Goal: Task Accomplishment & Management: Complete application form

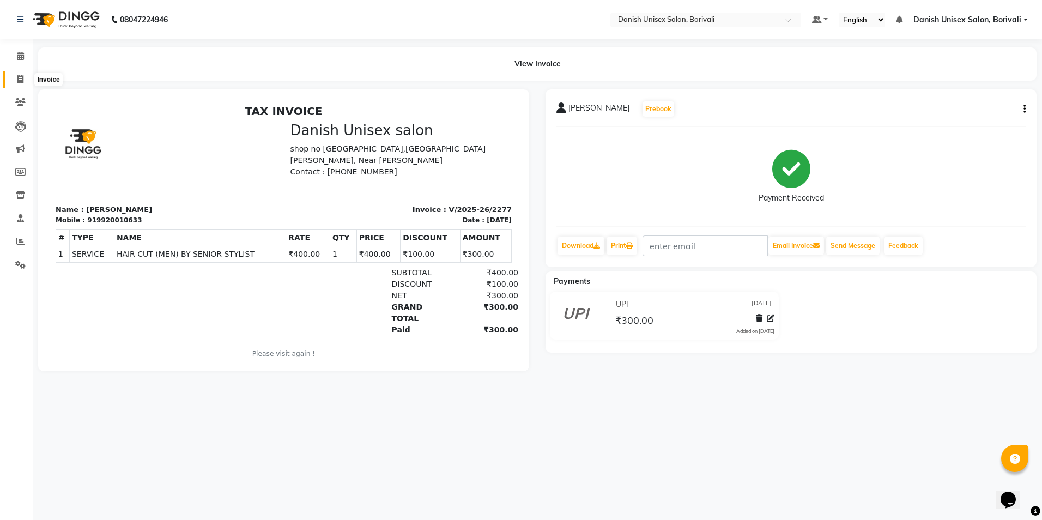
click at [19, 82] on icon at bounding box center [20, 79] width 6 height 8
select select "service"
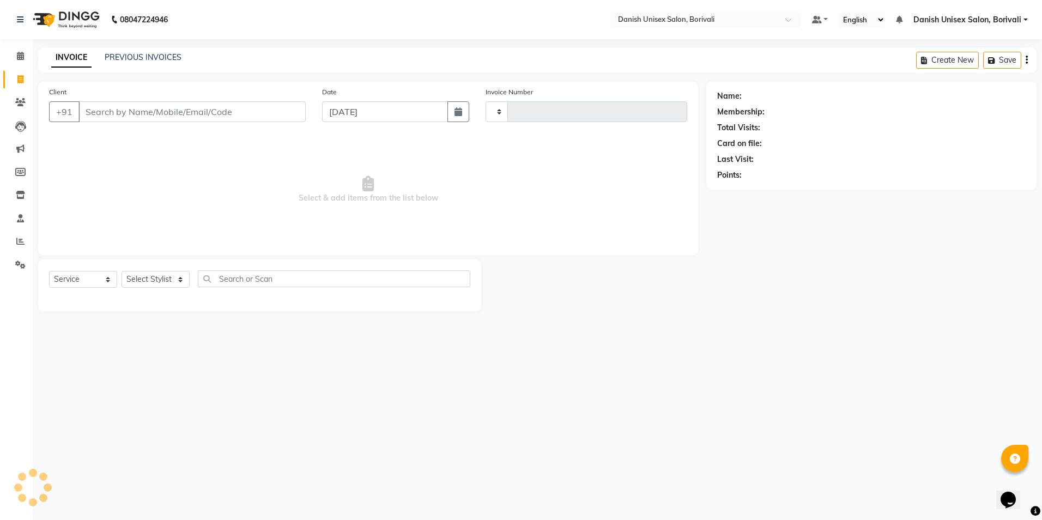
type input "2278"
select select "7068"
click at [156, 113] on input "Client" at bounding box center [191, 111] width 227 height 21
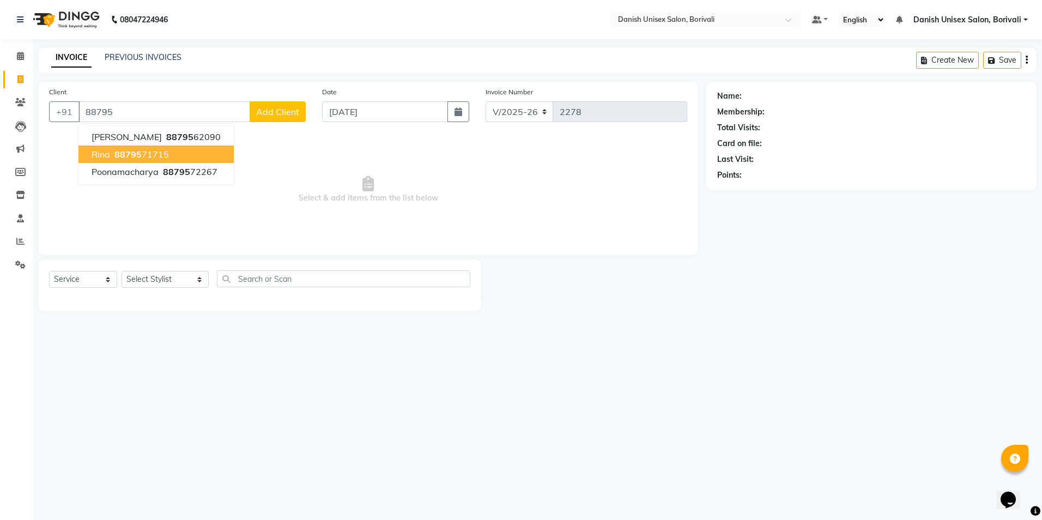
click at [153, 157] on ngb-highlight "88795 71715" at bounding box center [140, 154] width 57 height 11
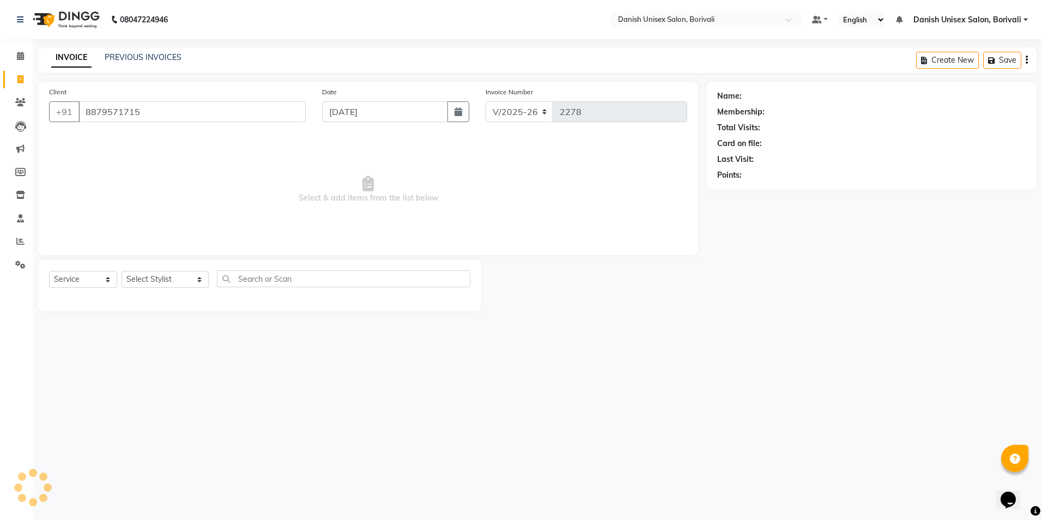
type input "8879571715"
click at [159, 272] on select "Select Stylist [PERSON_NAME] Bheem [PERSON_NAME] Danish Unisex Salon, [PERSON_N…" at bounding box center [164, 279] width 87 height 17
select select "58927"
click at [121, 271] on select "Select Stylist [PERSON_NAME] Bheem [PERSON_NAME] Danish Unisex Salon, [PERSON_N…" at bounding box center [164, 279] width 87 height 17
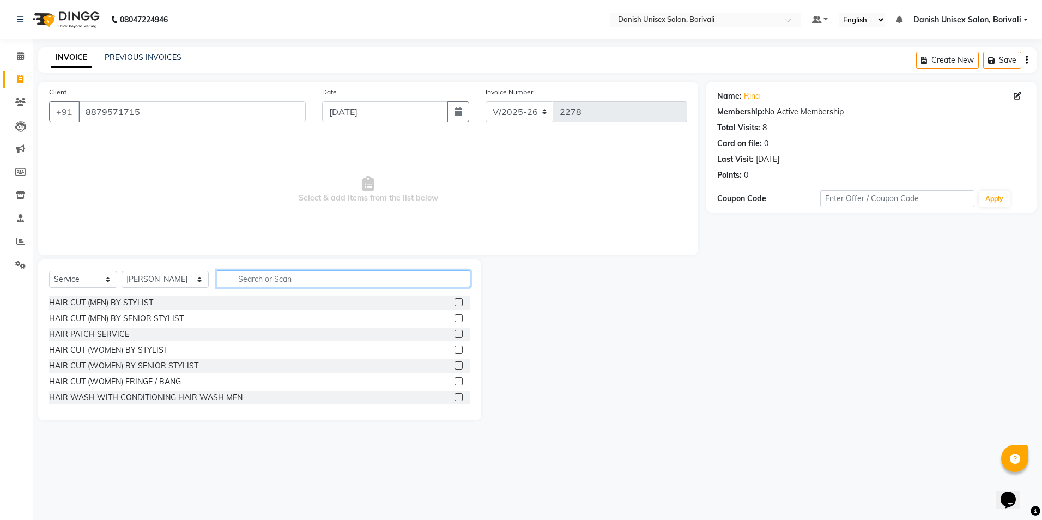
click at [258, 278] on input "text" at bounding box center [343, 278] width 253 height 17
click at [298, 278] on input "text" at bounding box center [343, 278] width 253 height 17
type input "spa"
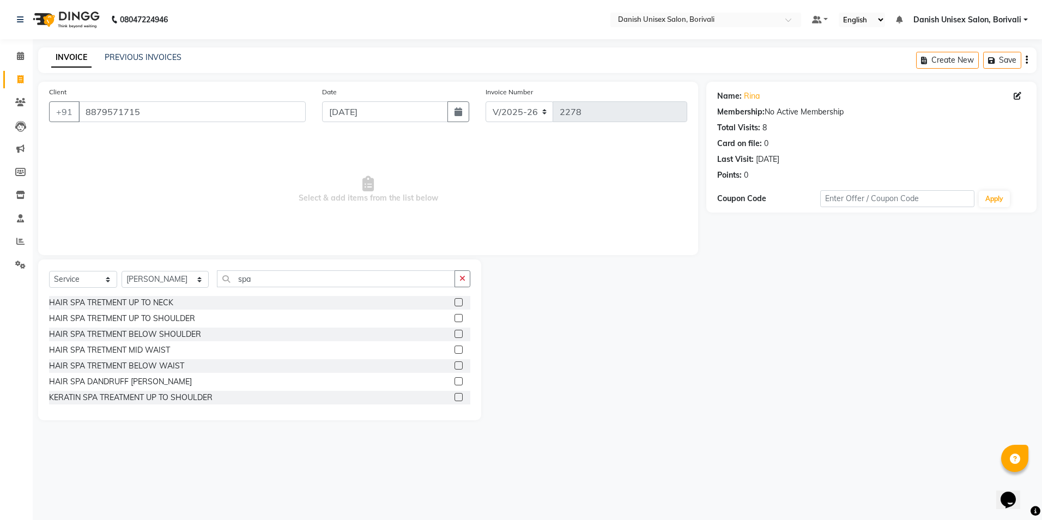
click at [454, 349] on label at bounding box center [458, 349] width 8 height 8
click at [454, 349] on input "checkbox" at bounding box center [457, 350] width 7 height 7
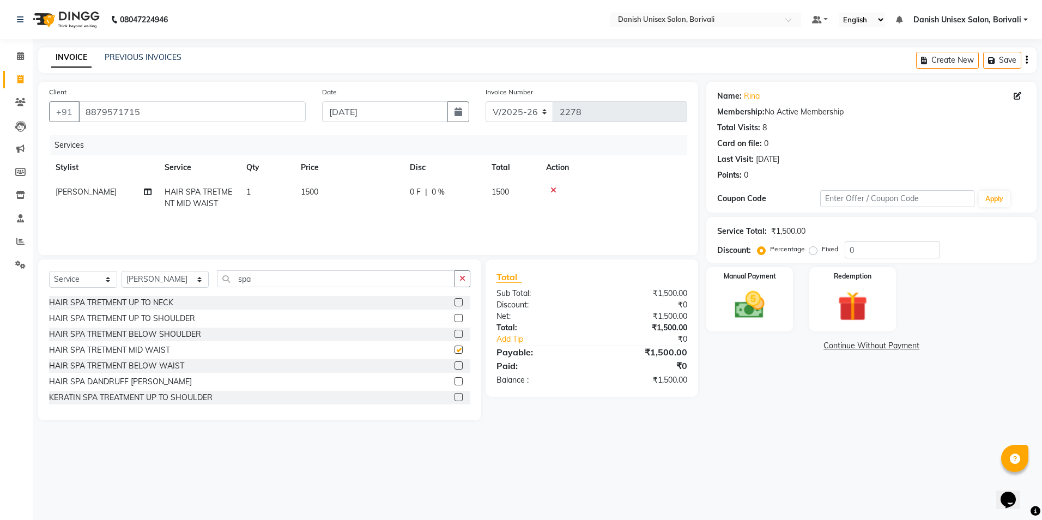
checkbox input "false"
click at [454, 365] on label at bounding box center [458, 365] width 8 height 8
click at [454, 365] on input "checkbox" at bounding box center [457, 365] width 7 height 7
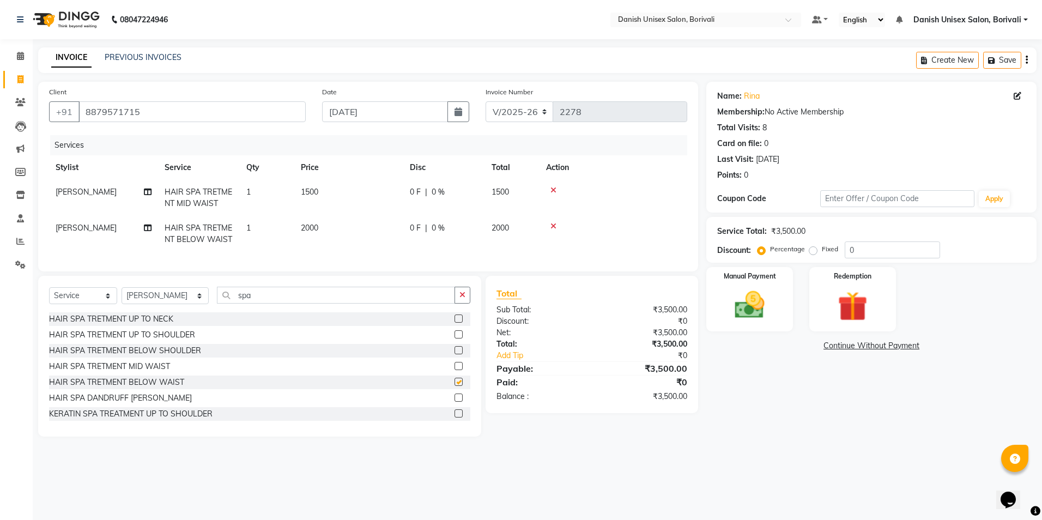
checkbox input "false"
click at [553, 190] on icon at bounding box center [553, 190] width 6 height 8
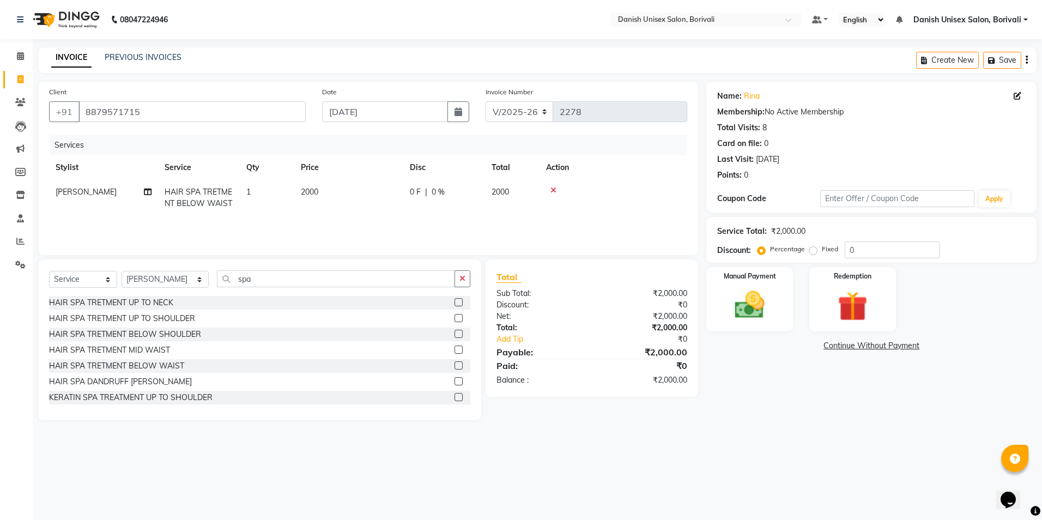
click at [406, 191] on td "0 F | 0 %" at bounding box center [444, 198] width 82 height 36
select select "58927"
click at [461, 197] on input "0" at bounding box center [477, 194] width 33 height 17
type input "400"
click at [611, 350] on div "₹1,600.00" at bounding box center [644, 351] width 104 height 13
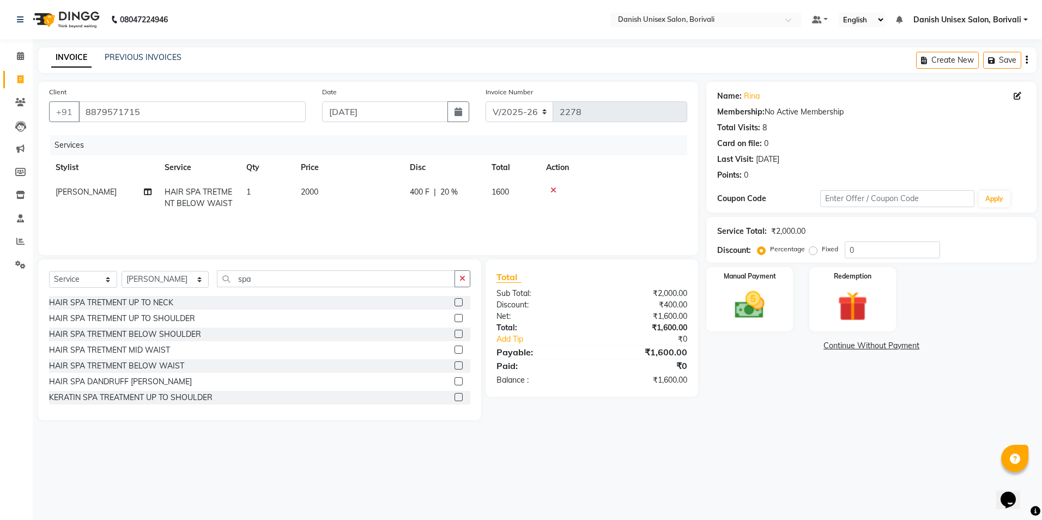
click at [417, 189] on span "400 F" at bounding box center [420, 191] width 20 height 11
select select "58927"
drag, startPoint x: 470, startPoint y: 192, endPoint x: 528, endPoint y: 333, distance: 152.9
click at [519, 307] on div "Client [PHONE_NUMBER] Date [DATE] Invoice Number V/2025 V/[PHONE_NUMBER] Servic…" at bounding box center [368, 251] width 676 height 338
type input "4"
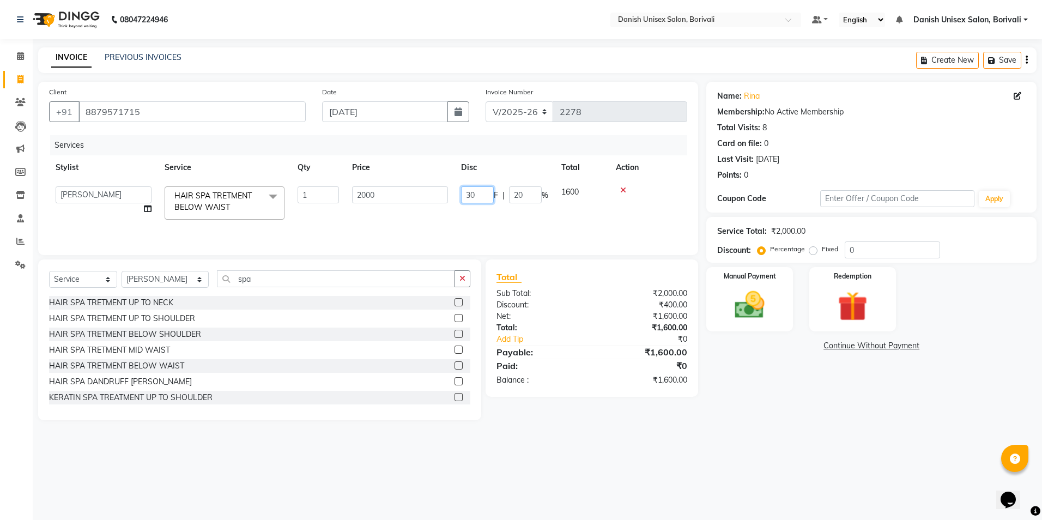
type input "300"
click at [568, 364] on div "Paid:" at bounding box center [540, 365] width 104 height 13
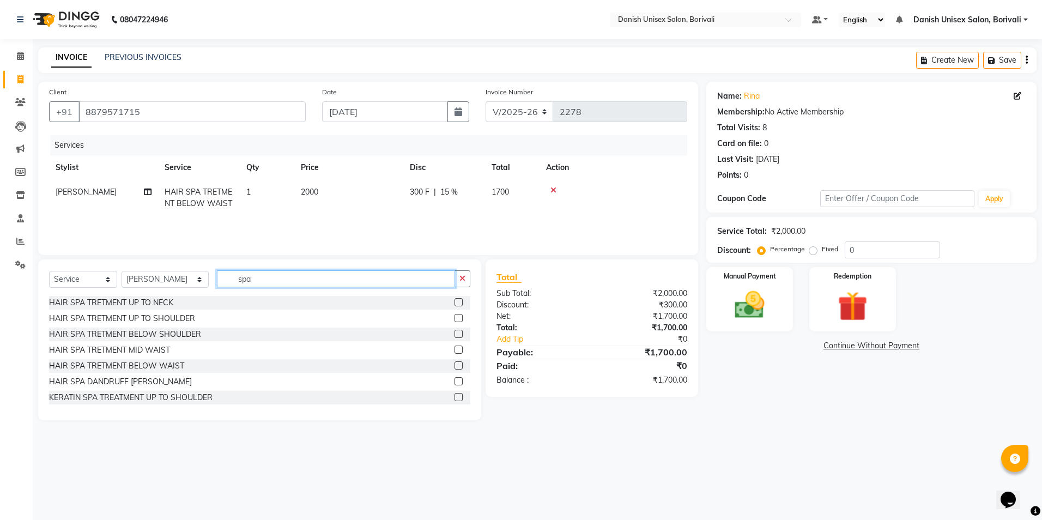
click at [258, 284] on input "spa" at bounding box center [336, 278] width 238 height 17
type input "s"
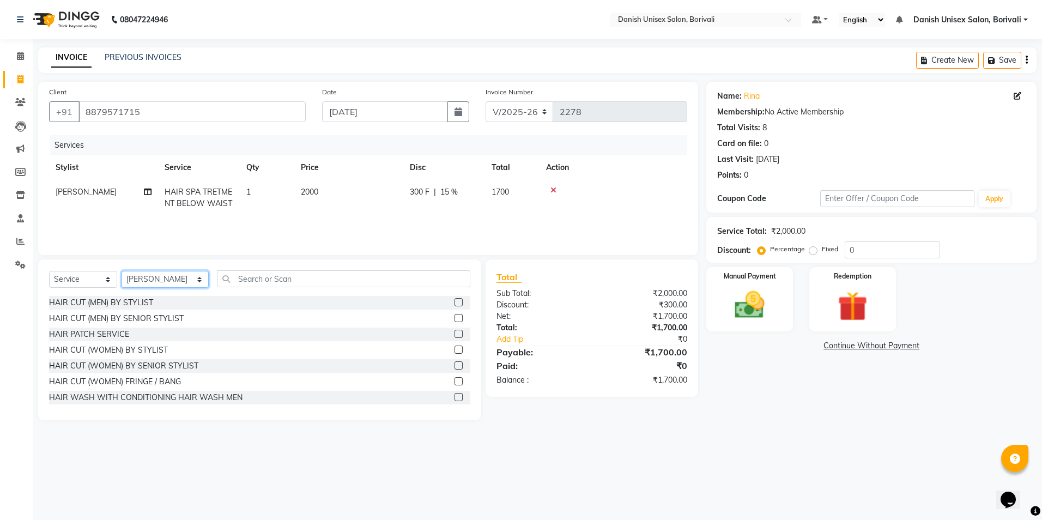
click at [168, 277] on select "Select Stylist [PERSON_NAME] Bheem [PERSON_NAME] Danish Unisex Salon, [PERSON_N…" at bounding box center [164, 279] width 87 height 17
select select "58928"
click at [121, 271] on select "Select Stylist [PERSON_NAME] Bheem [PERSON_NAME] Danish Unisex Salon, [PERSON_N…" at bounding box center [164, 279] width 87 height 17
click at [297, 275] on input "text" at bounding box center [343, 278] width 253 height 17
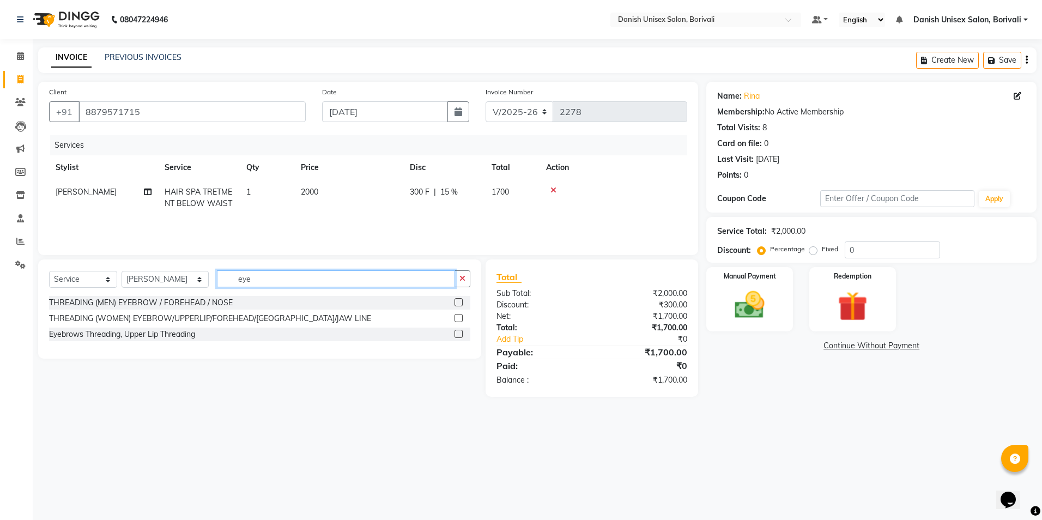
type input "eye"
click at [457, 319] on label at bounding box center [458, 318] width 8 height 8
click at [457, 319] on input "checkbox" at bounding box center [457, 318] width 7 height 7
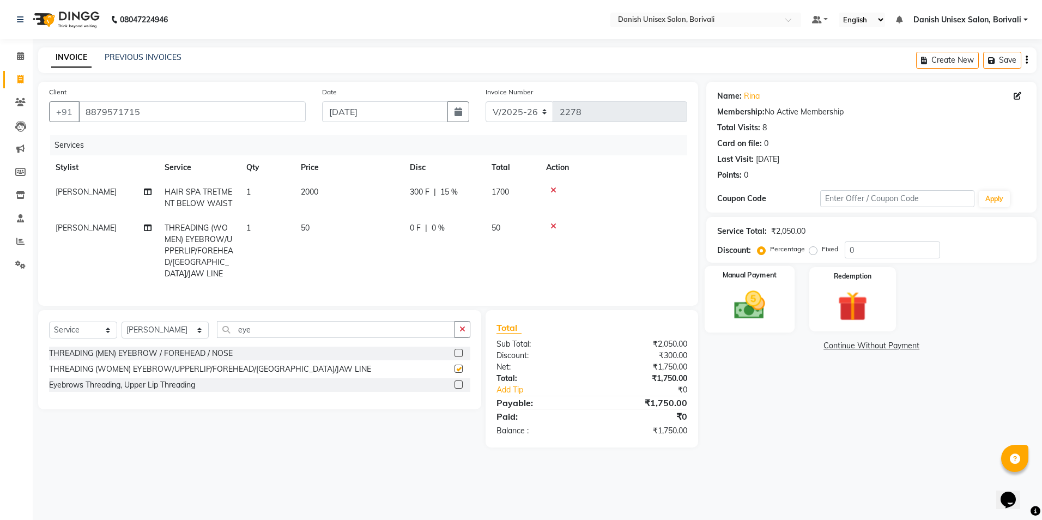
checkbox input "false"
click at [760, 305] on img at bounding box center [749, 305] width 51 height 36
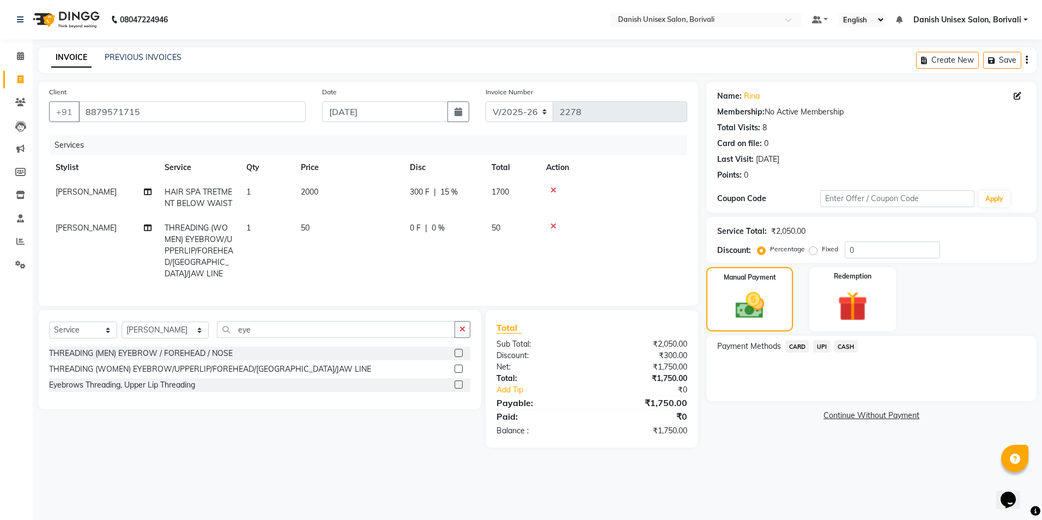
click at [842, 348] on span "CASH" at bounding box center [845, 346] width 23 height 13
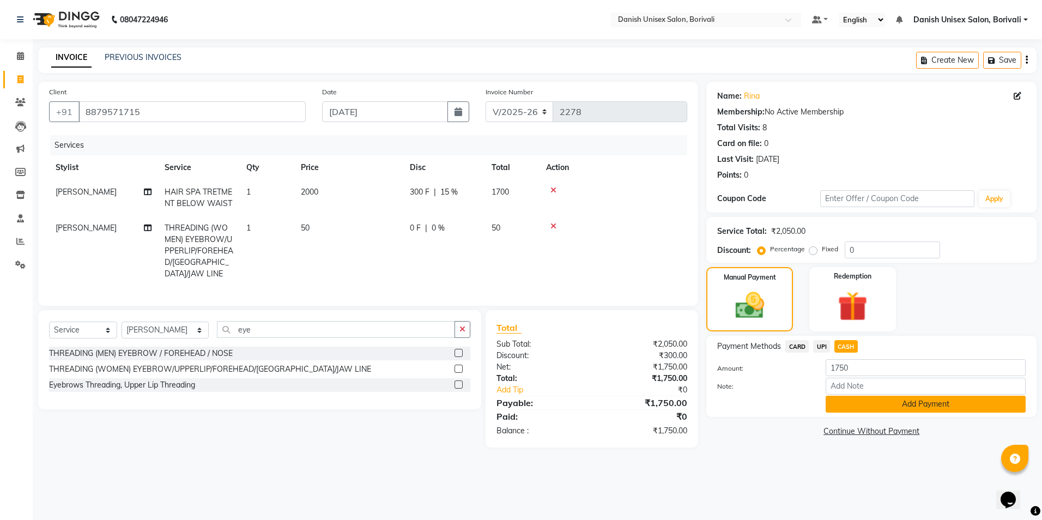
click at [861, 402] on button "Add Payment" at bounding box center [925, 404] width 200 height 17
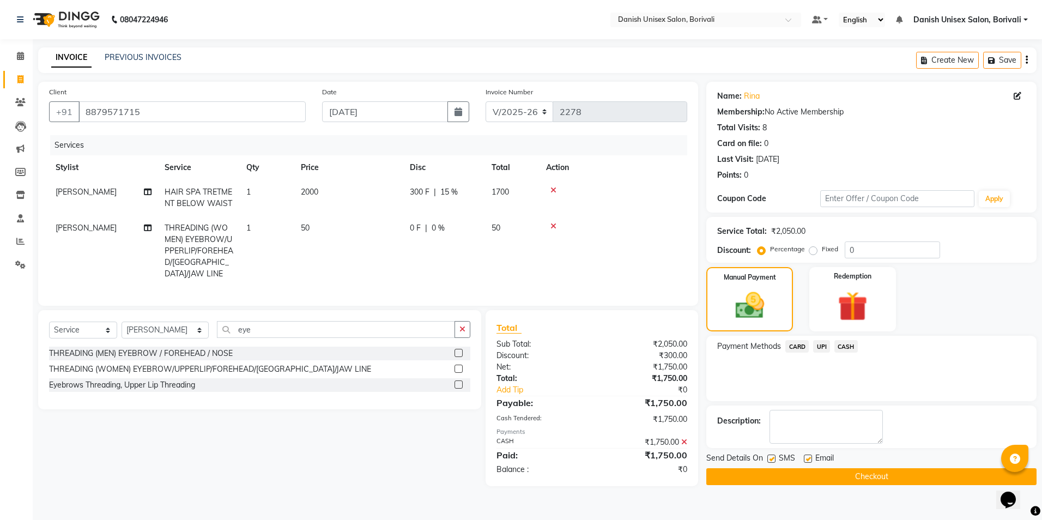
click at [840, 479] on button "Checkout" at bounding box center [871, 476] width 330 height 17
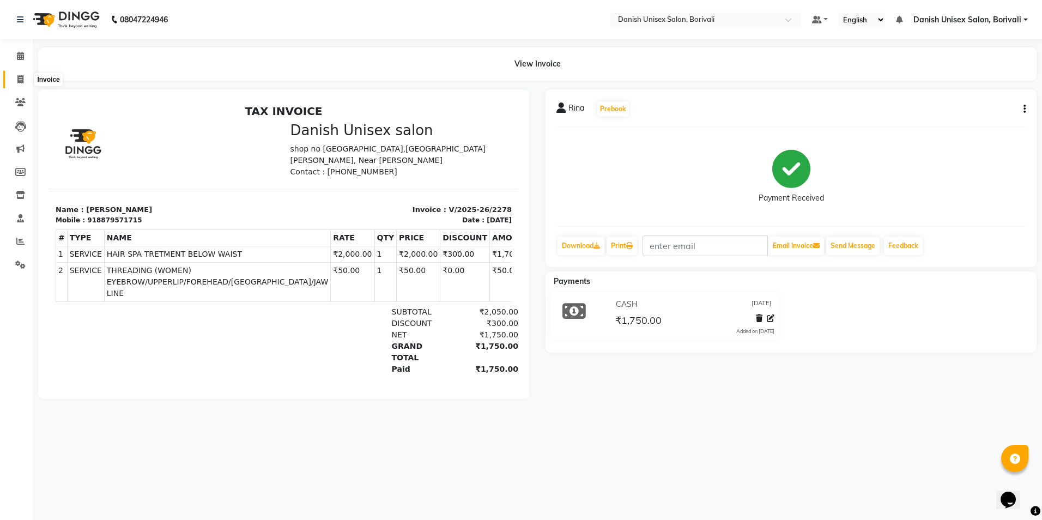
click at [23, 83] on span at bounding box center [20, 80] width 19 height 13
select select "7068"
select select "service"
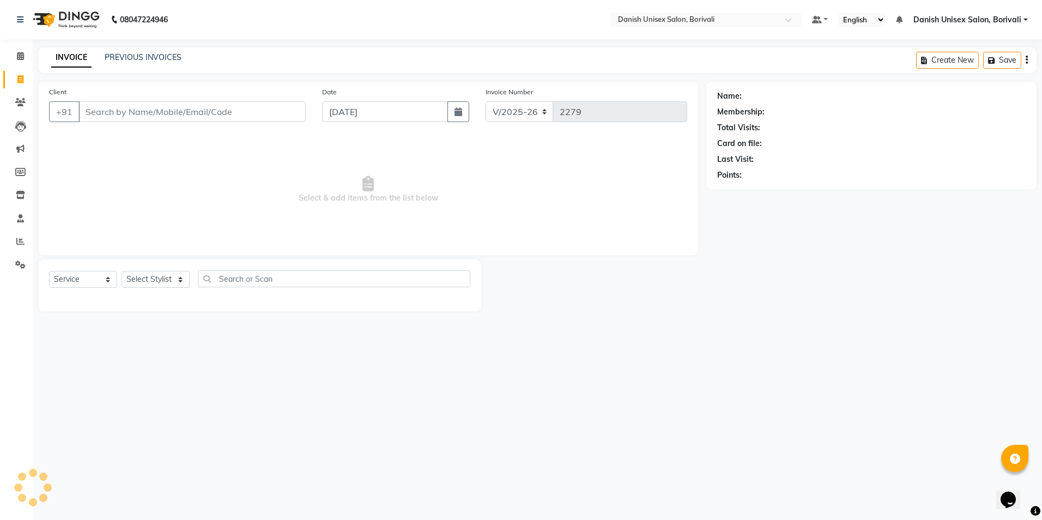
click at [113, 112] on input "Client" at bounding box center [191, 111] width 227 height 21
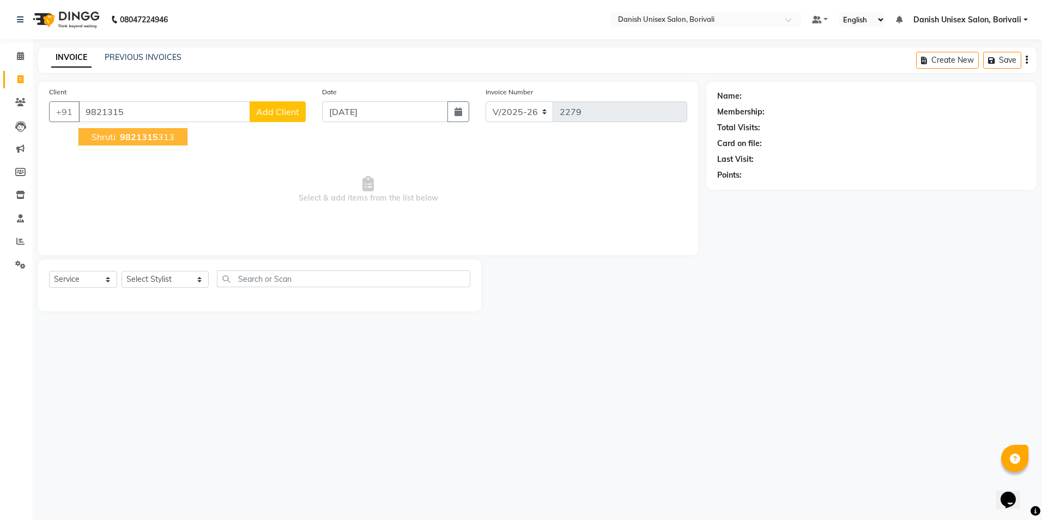
click at [142, 140] on span "9821315" at bounding box center [139, 136] width 38 height 11
type input "9821315313"
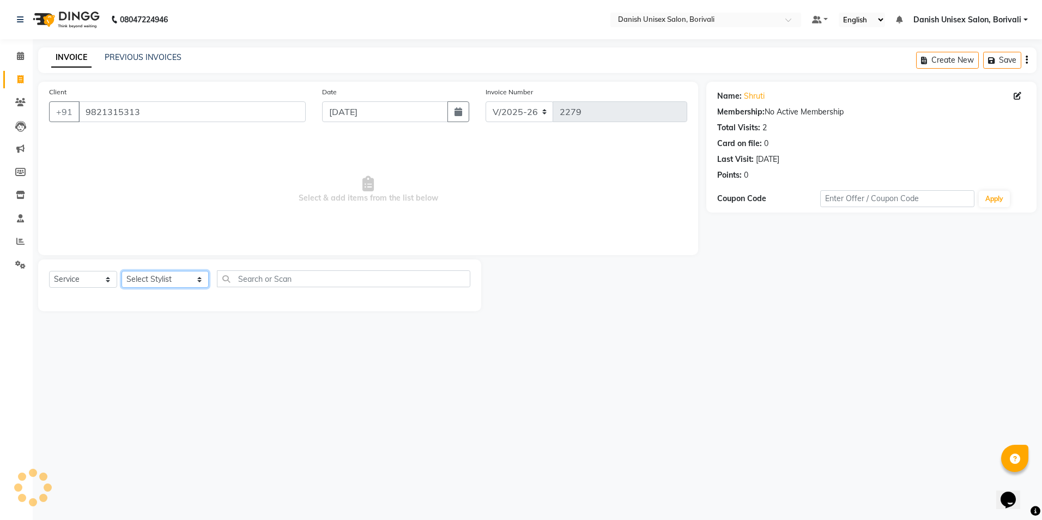
click at [150, 276] on select "Select Stylist [PERSON_NAME] Bheem [PERSON_NAME] Danish Unisex Salon, [PERSON_N…" at bounding box center [164, 279] width 87 height 17
select select "86284"
click at [121, 271] on select "Select Stylist [PERSON_NAME] Bheem [PERSON_NAME] Danish Unisex Salon, [PERSON_N…" at bounding box center [164, 279] width 87 height 17
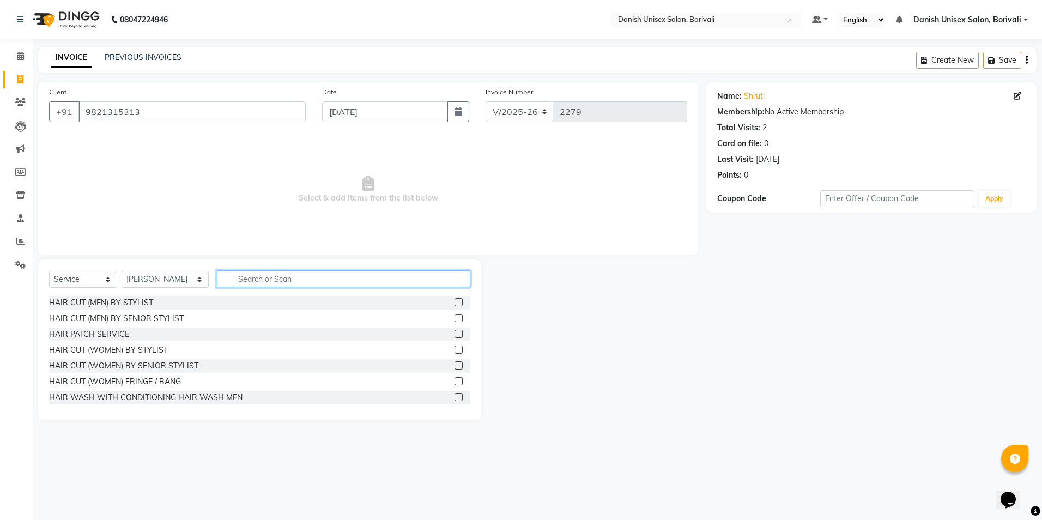
click at [267, 276] on input "text" at bounding box center [343, 278] width 253 height 17
type input "wax"
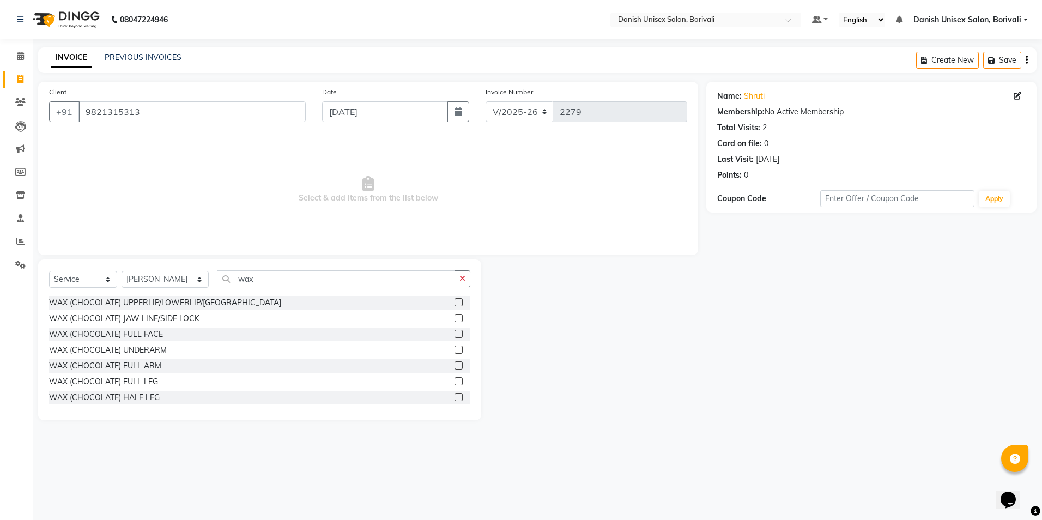
click at [454, 301] on label at bounding box center [458, 302] width 8 height 8
click at [454, 301] on input "checkbox" at bounding box center [457, 302] width 7 height 7
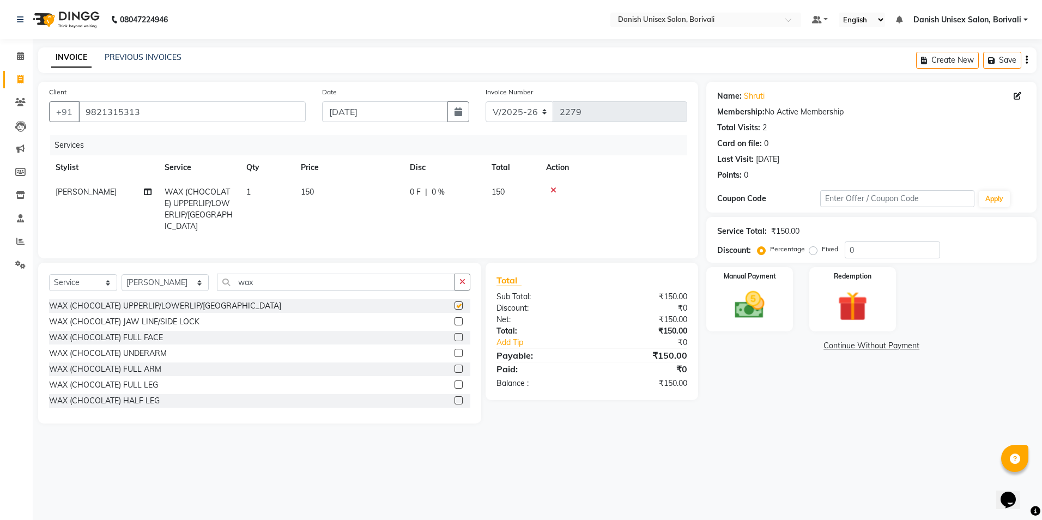
checkbox input "false"
click at [313, 285] on input "wax" at bounding box center [336, 282] width 238 height 17
type input "w"
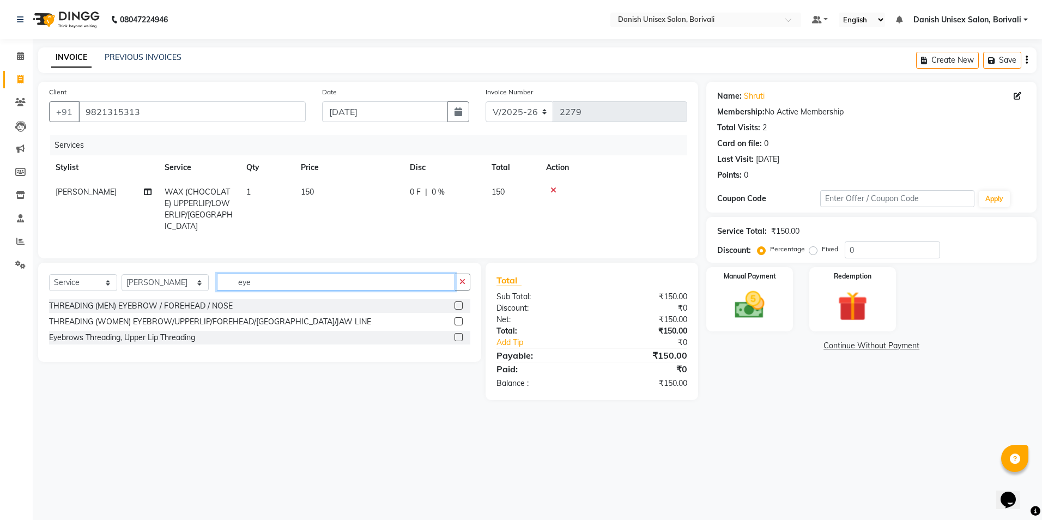
type input "eye"
click at [460, 318] on label at bounding box center [458, 321] width 8 height 8
click at [460, 318] on input "checkbox" at bounding box center [457, 321] width 7 height 7
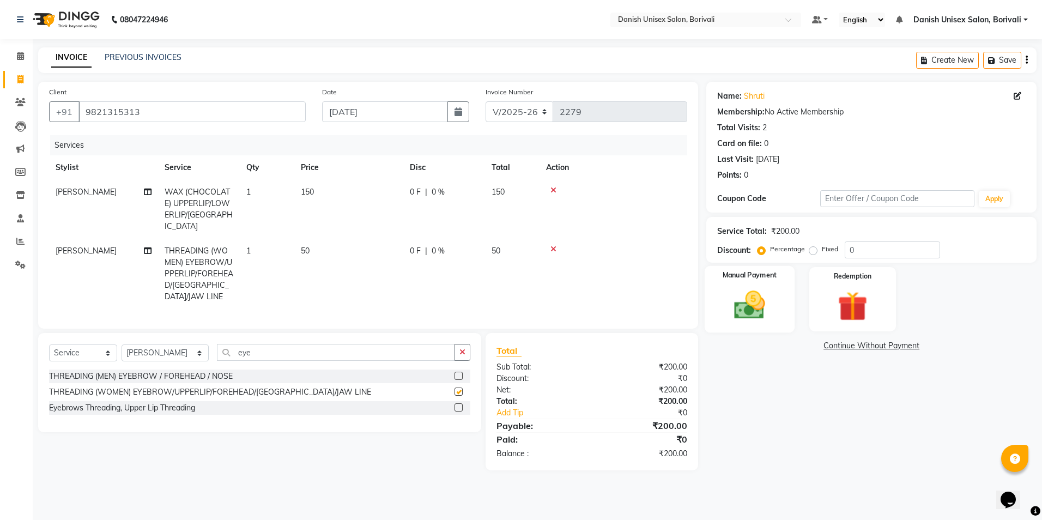
checkbox input "false"
click at [777, 295] on div "Manual Payment" at bounding box center [749, 299] width 90 height 67
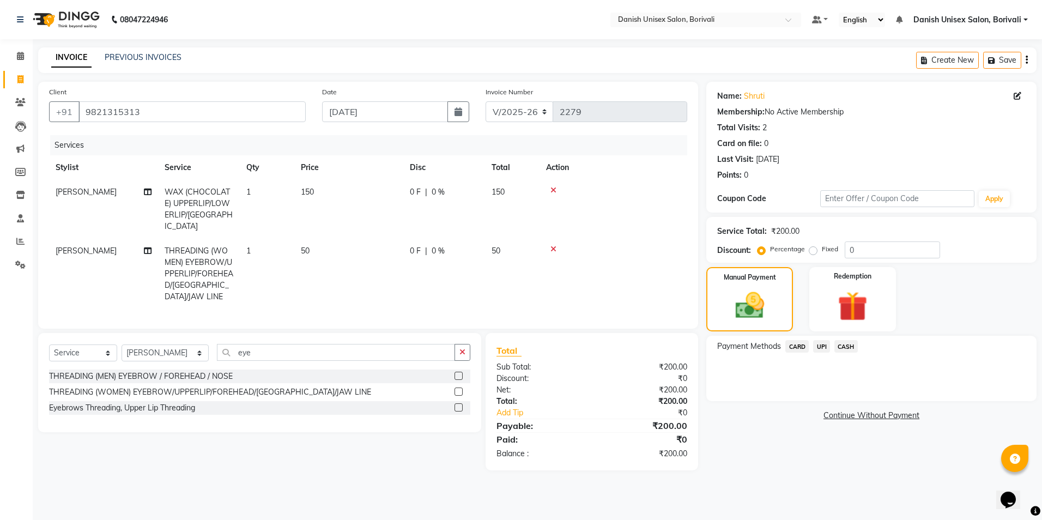
click at [854, 343] on span "CASH" at bounding box center [845, 346] width 23 height 13
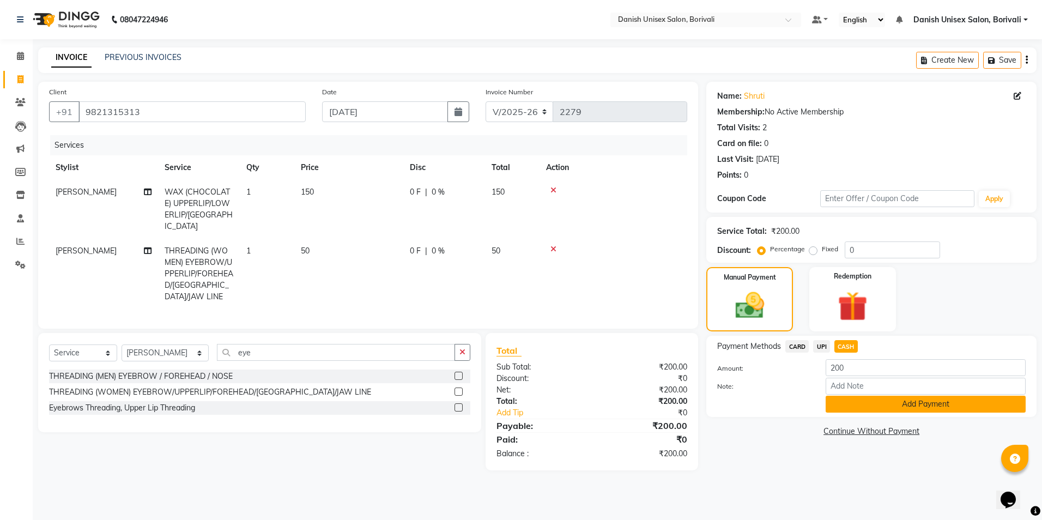
click at [858, 405] on button "Add Payment" at bounding box center [925, 404] width 200 height 17
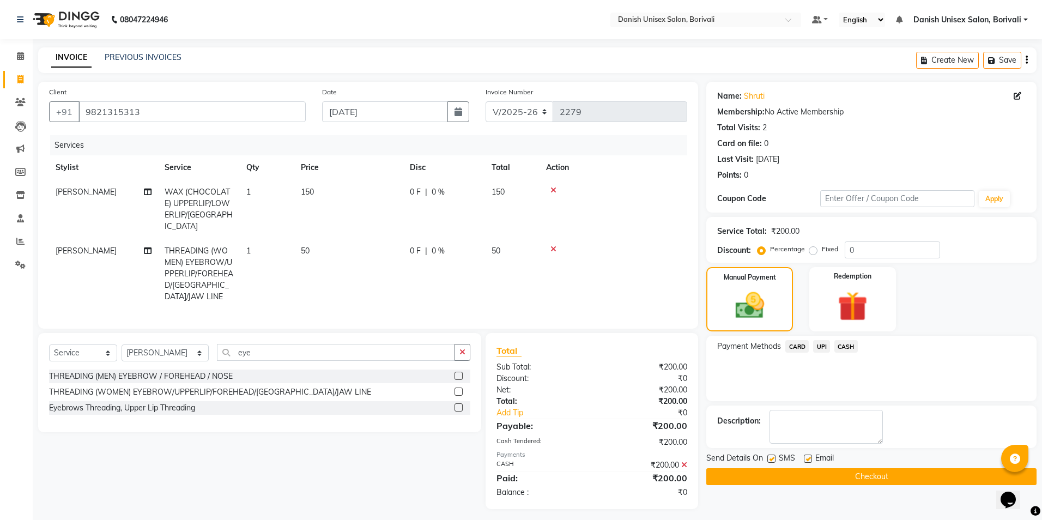
click at [839, 475] on button "Checkout" at bounding box center [871, 476] width 330 height 17
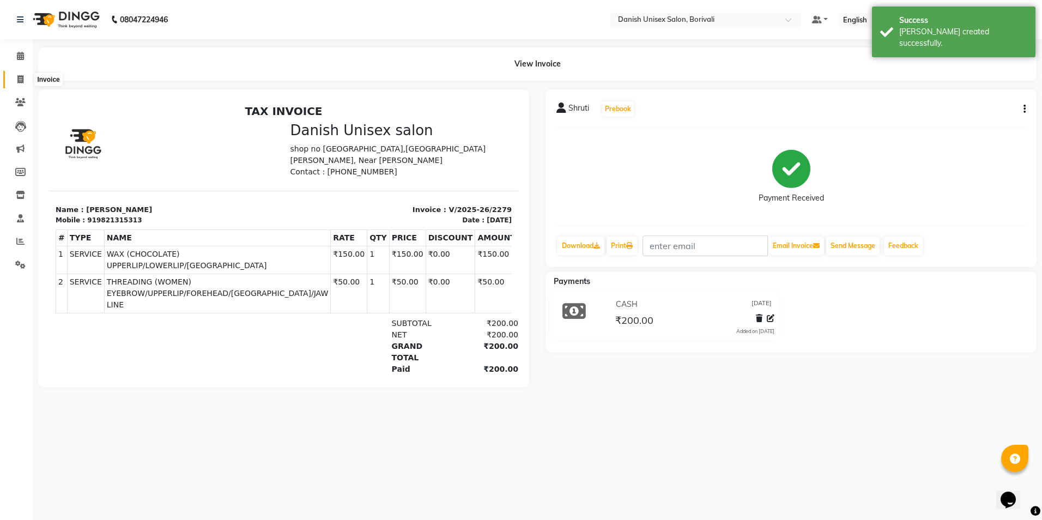
click at [21, 77] on icon at bounding box center [20, 79] width 6 height 8
select select "service"
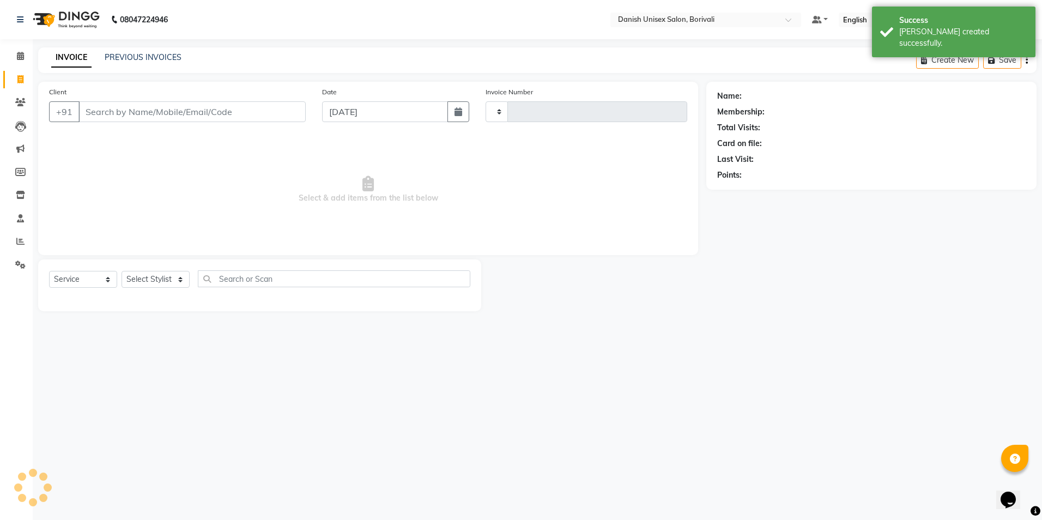
type input "2280"
click at [111, 118] on input "Client" at bounding box center [191, 111] width 227 height 21
select select "7068"
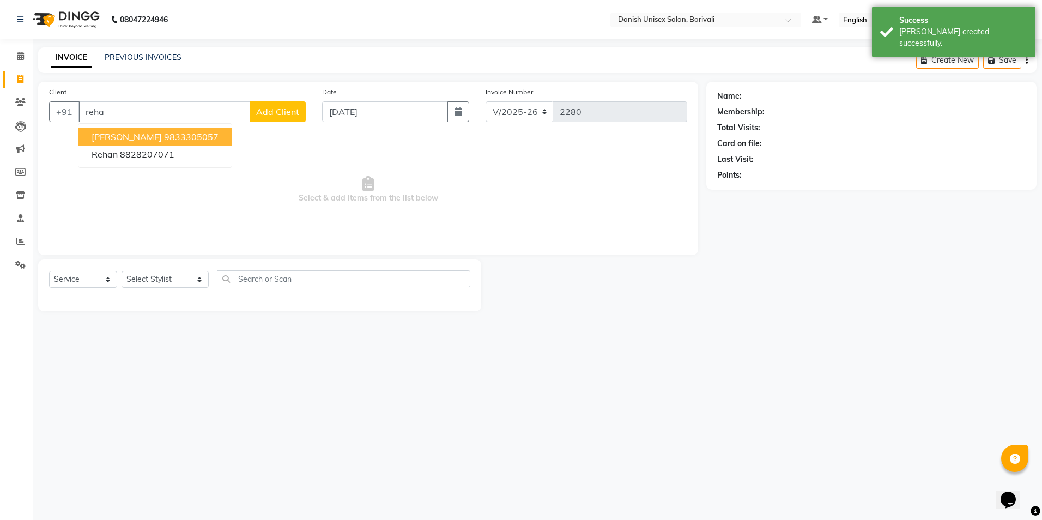
click at [117, 142] on span "[PERSON_NAME]" at bounding box center [127, 136] width 70 height 11
type input "9833305057"
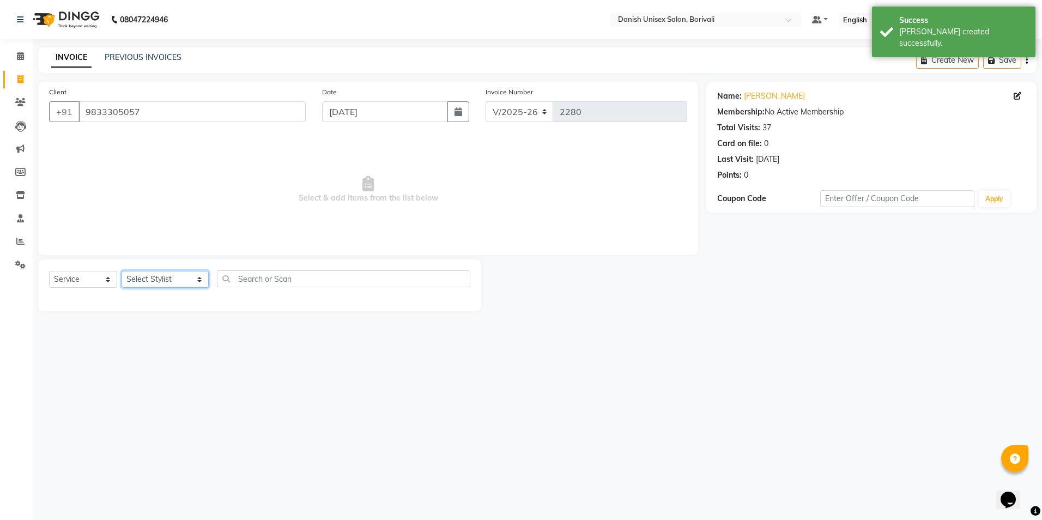
click at [142, 283] on select "Select Stylist [PERSON_NAME] Bheem [PERSON_NAME] Danish Unisex Salon, [PERSON_N…" at bounding box center [164, 279] width 87 height 17
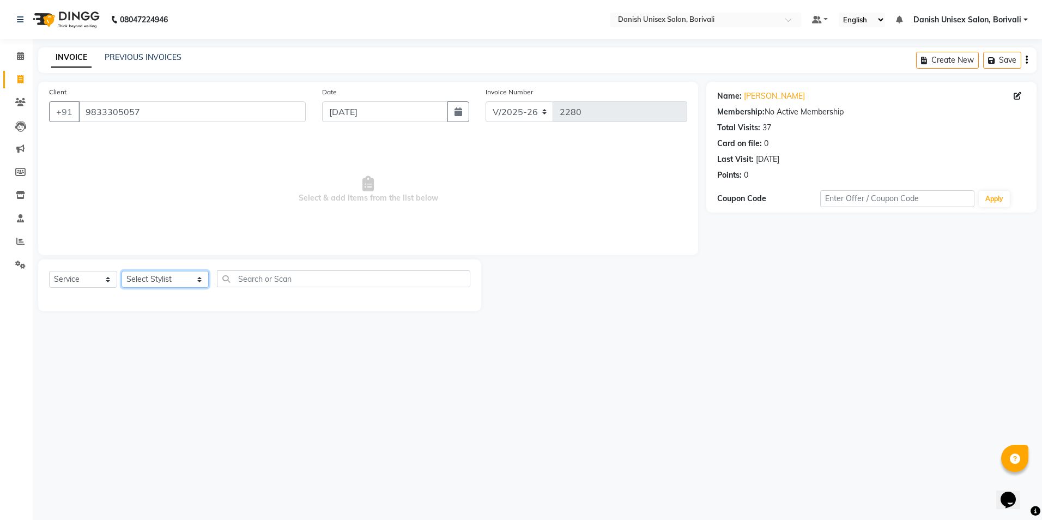
select select "58928"
click at [121, 271] on select "Select Stylist [PERSON_NAME] Bheem [PERSON_NAME] Danish Unisex Salon, [PERSON_N…" at bounding box center [164, 279] width 87 height 17
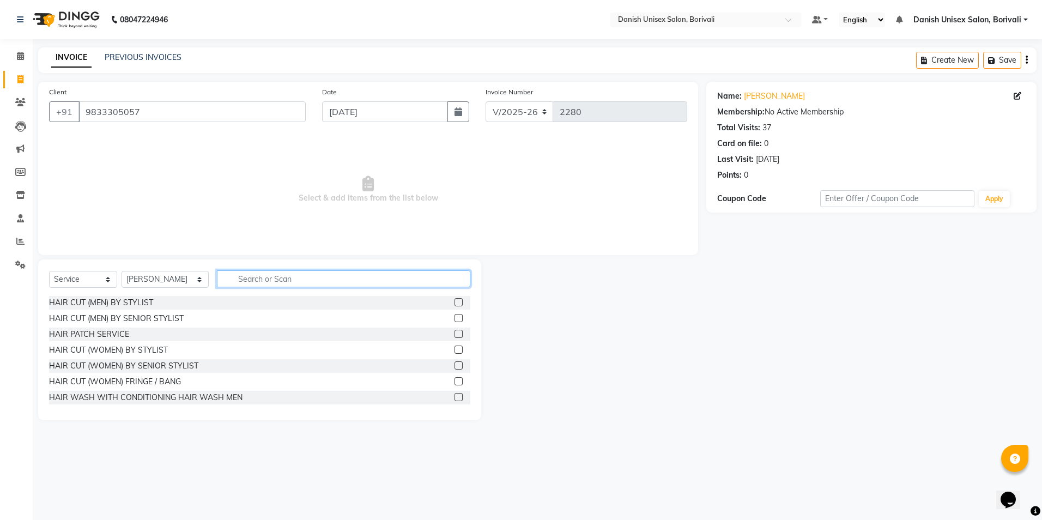
click at [233, 281] on input "text" at bounding box center [343, 278] width 253 height 17
type input "spa"
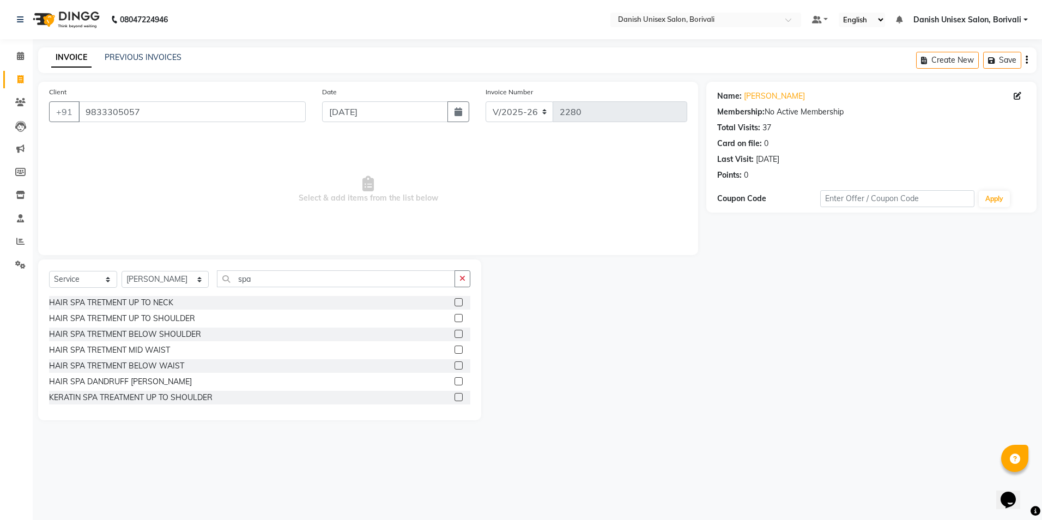
click at [454, 315] on label at bounding box center [458, 318] width 8 height 8
click at [454, 315] on input "checkbox" at bounding box center [457, 318] width 7 height 7
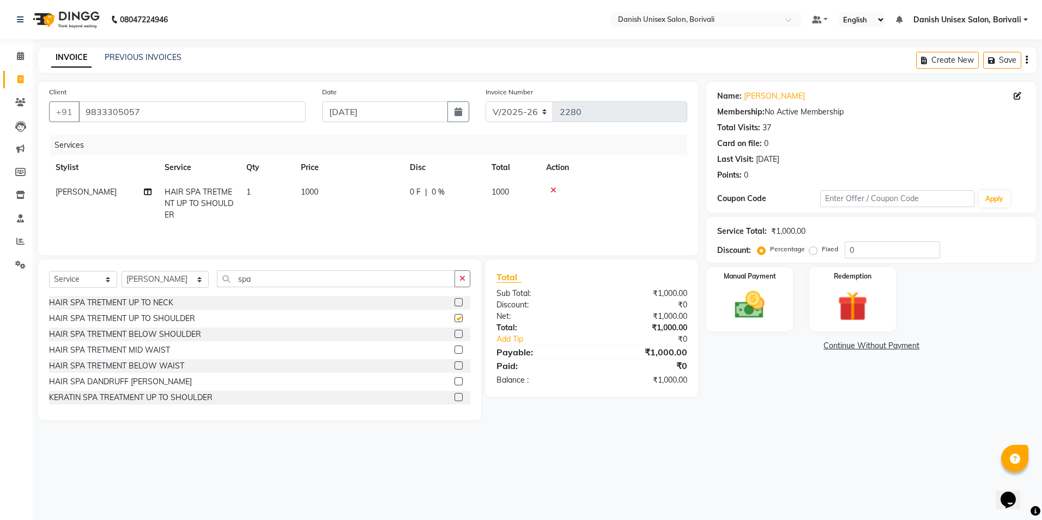
checkbox input "false"
click at [454, 302] on label at bounding box center [458, 302] width 8 height 8
click at [454, 302] on input "checkbox" at bounding box center [457, 302] width 7 height 7
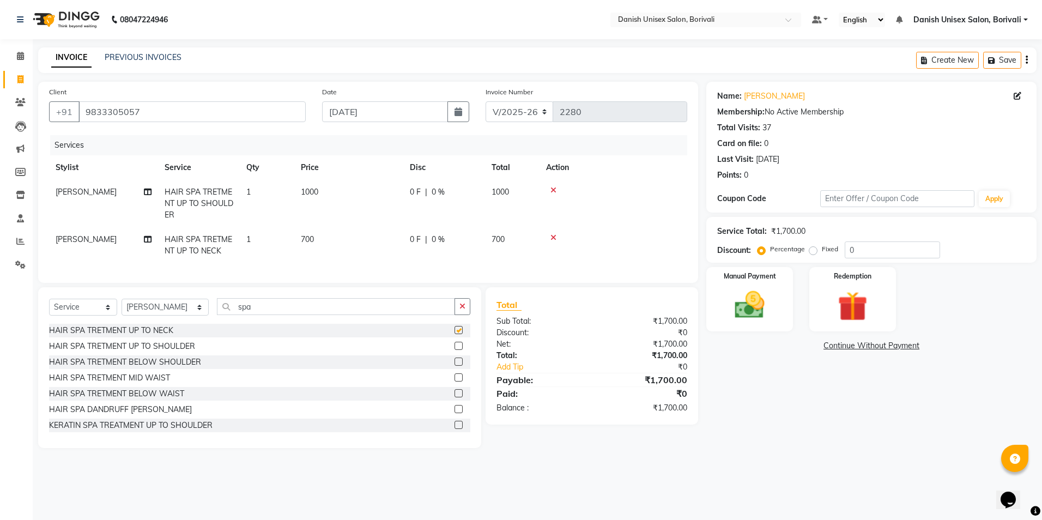
checkbox input "false"
click at [554, 186] on icon at bounding box center [553, 190] width 6 height 8
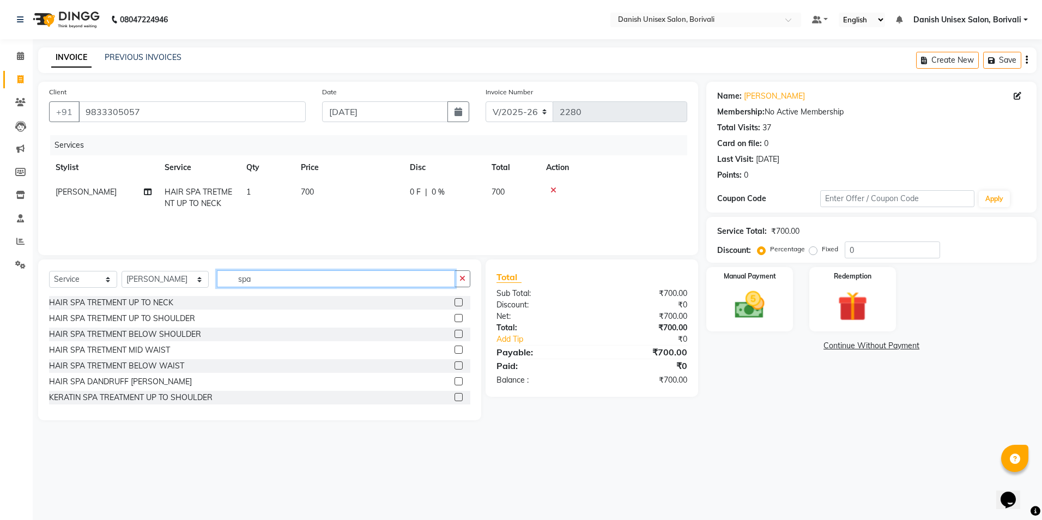
click at [253, 281] on input "spa" at bounding box center [336, 278] width 238 height 17
type input "s"
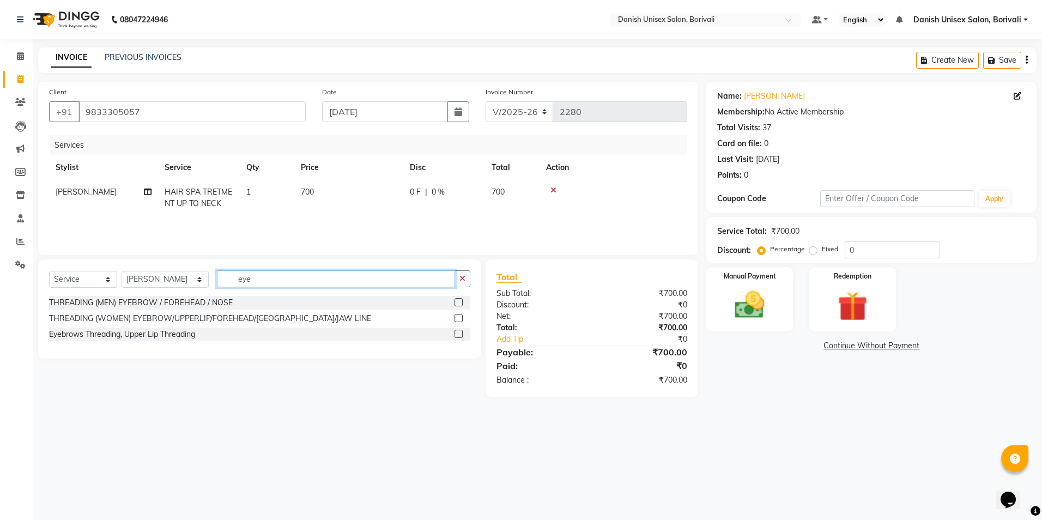
type input "eye"
click at [456, 319] on label at bounding box center [458, 318] width 8 height 8
click at [456, 319] on input "checkbox" at bounding box center [457, 318] width 7 height 7
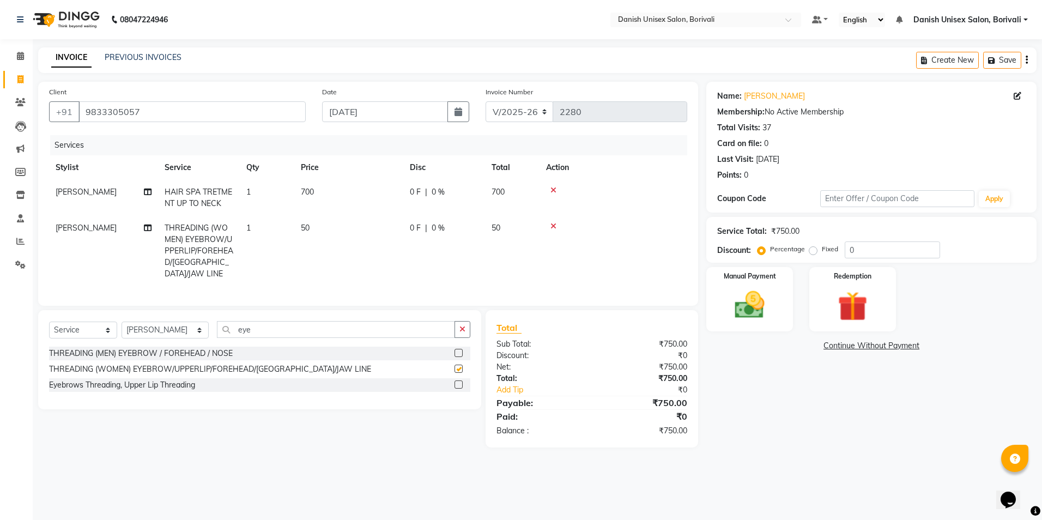
checkbox input "false"
click at [749, 303] on img at bounding box center [749, 305] width 51 height 36
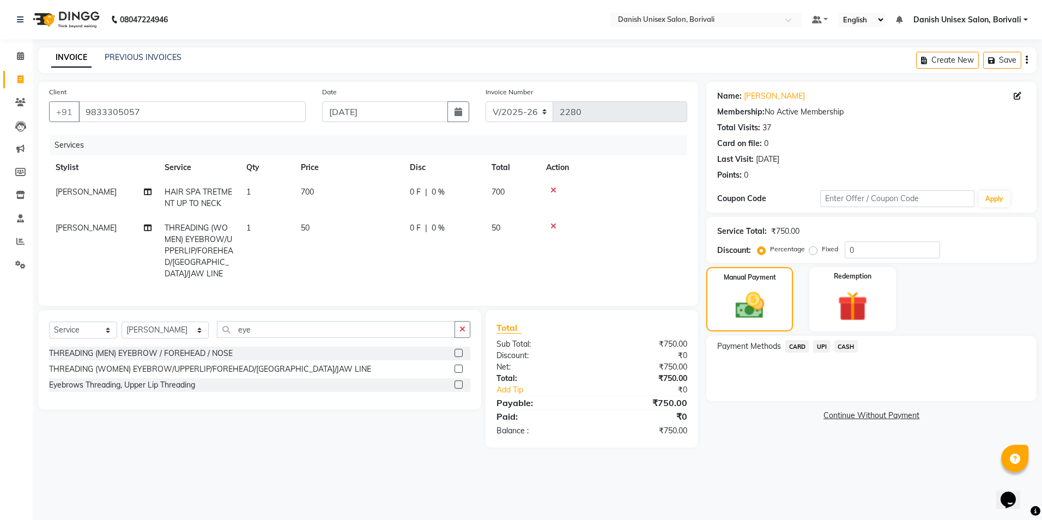
click at [850, 347] on span "CASH" at bounding box center [845, 346] width 23 height 13
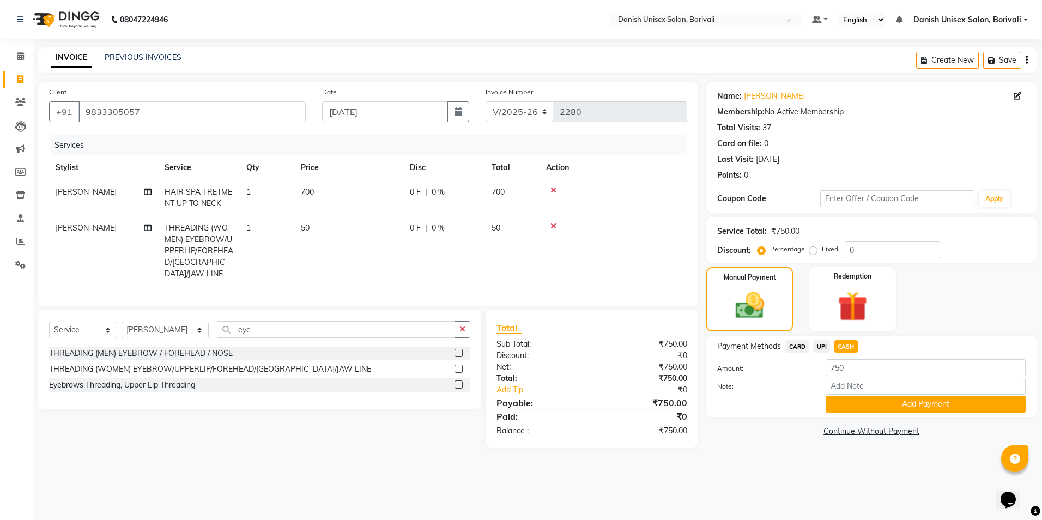
click at [419, 192] on span "0 F" at bounding box center [415, 191] width 11 height 11
select select "58928"
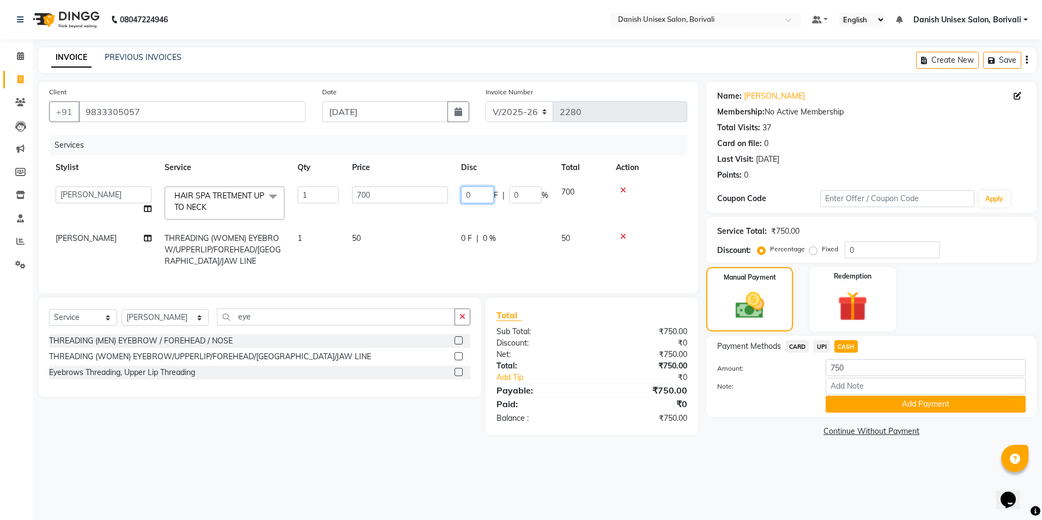
drag, startPoint x: 460, startPoint y: 187, endPoint x: 469, endPoint y: 197, distance: 13.1
click at [469, 197] on td "0 F | 0 %" at bounding box center [504, 203] width 100 height 46
click at [489, 198] on input "0" at bounding box center [477, 194] width 33 height 17
click at [462, 199] on input "0" at bounding box center [477, 194] width 33 height 17
type input "100"
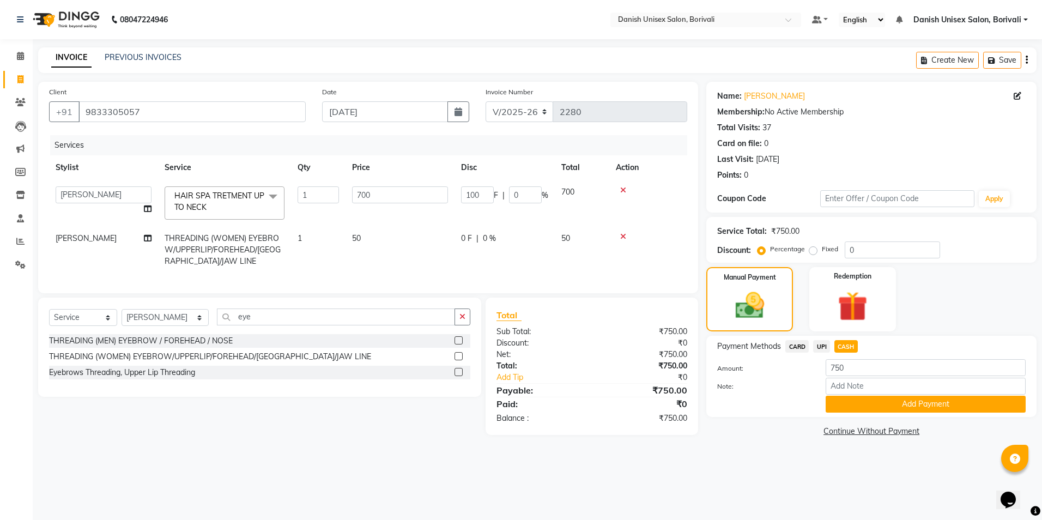
click at [657, 381] on div "₹0" at bounding box center [652, 377] width 87 height 11
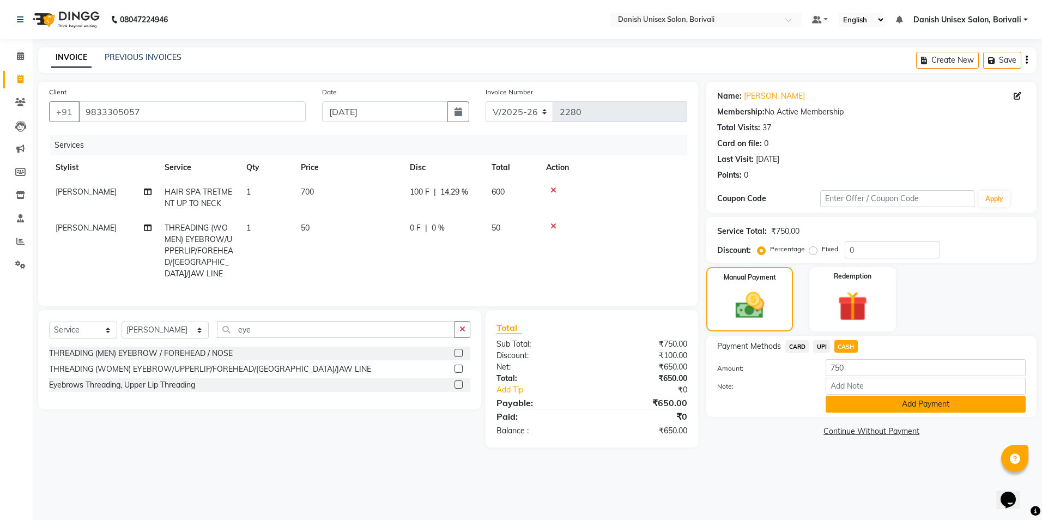
click at [913, 402] on button "Add Payment" at bounding box center [925, 404] width 200 height 17
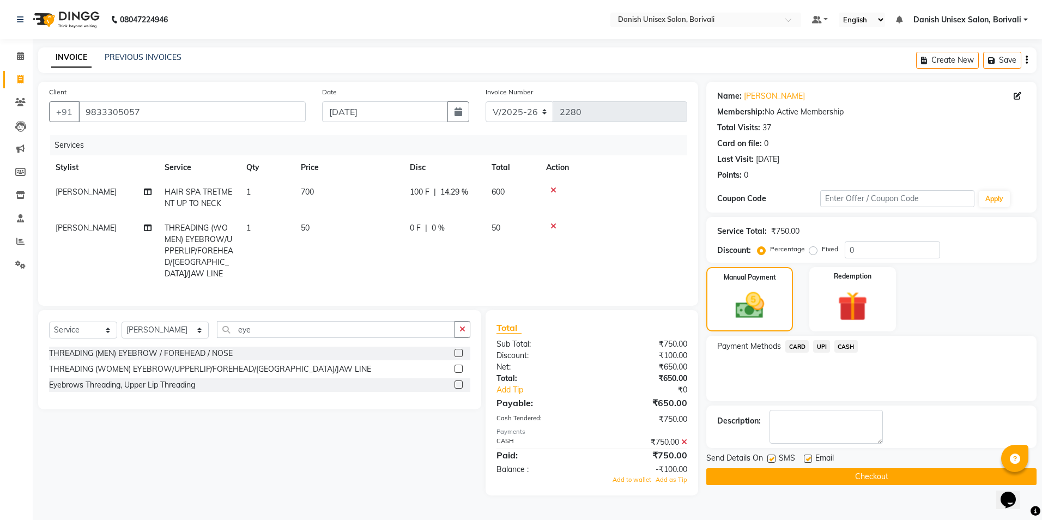
click at [884, 473] on button "Checkout" at bounding box center [871, 476] width 330 height 17
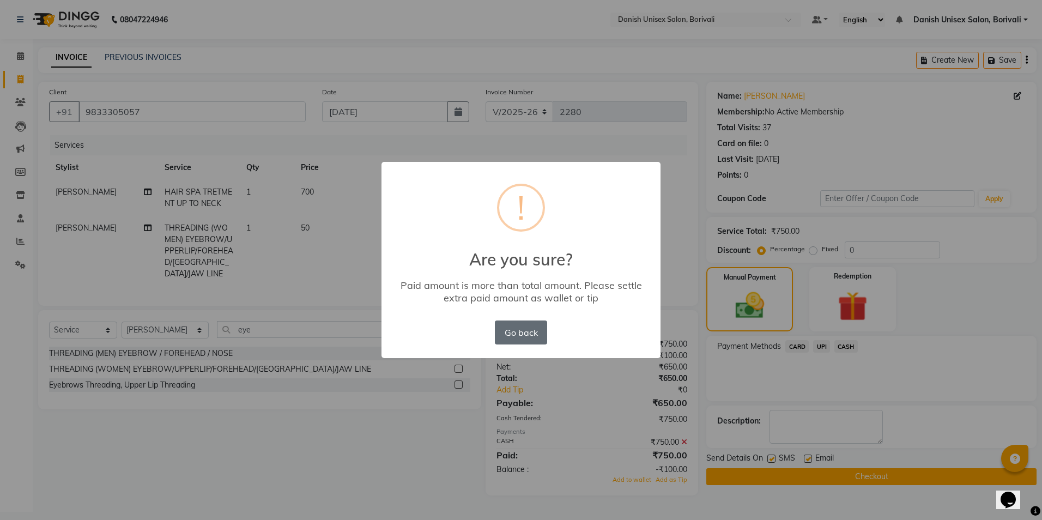
click at [524, 327] on button "Go back" at bounding box center [521, 332] width 52 height 24
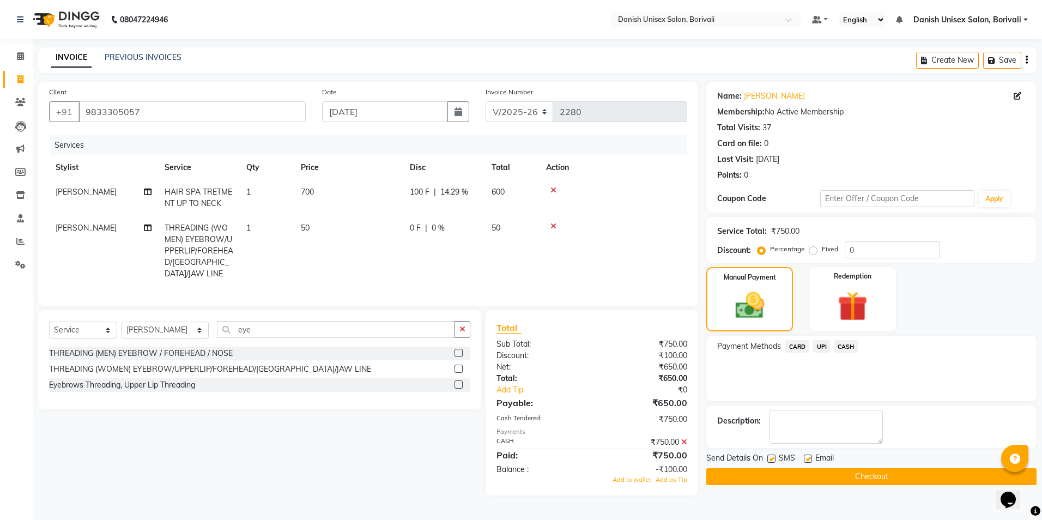
click at [685, 438] on icon at bounding box center [684, 442] width 6 height 8
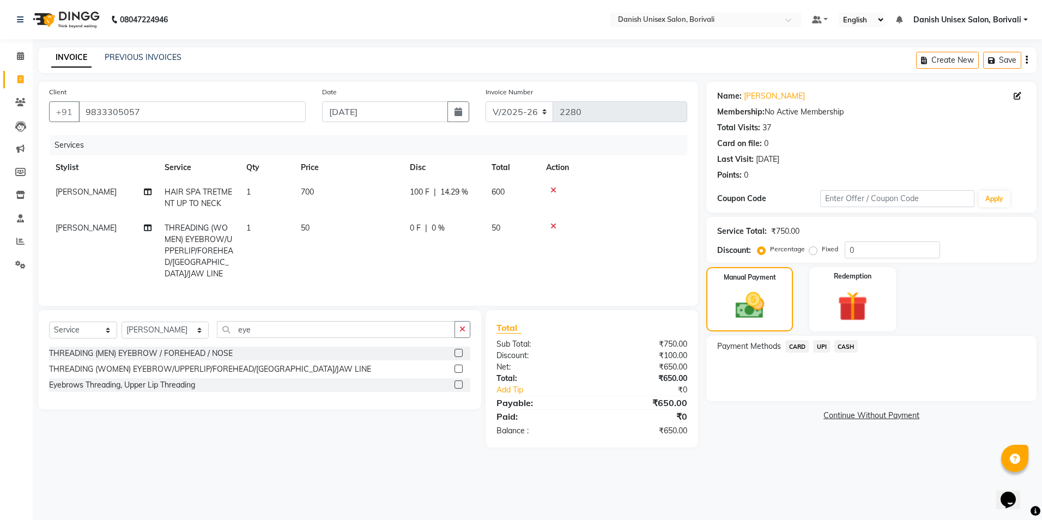
click at [841, 344] on span "CASH" at bounding box center [845, 346] width 23 height 13
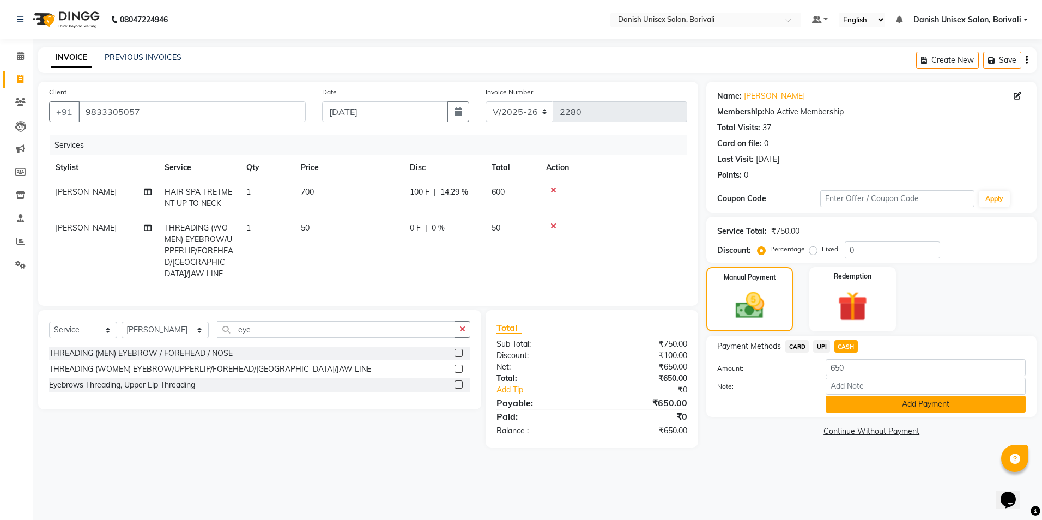
click at [875, 408] on button "Add Payment" at bounding box center [925, 404] width 200 height 17
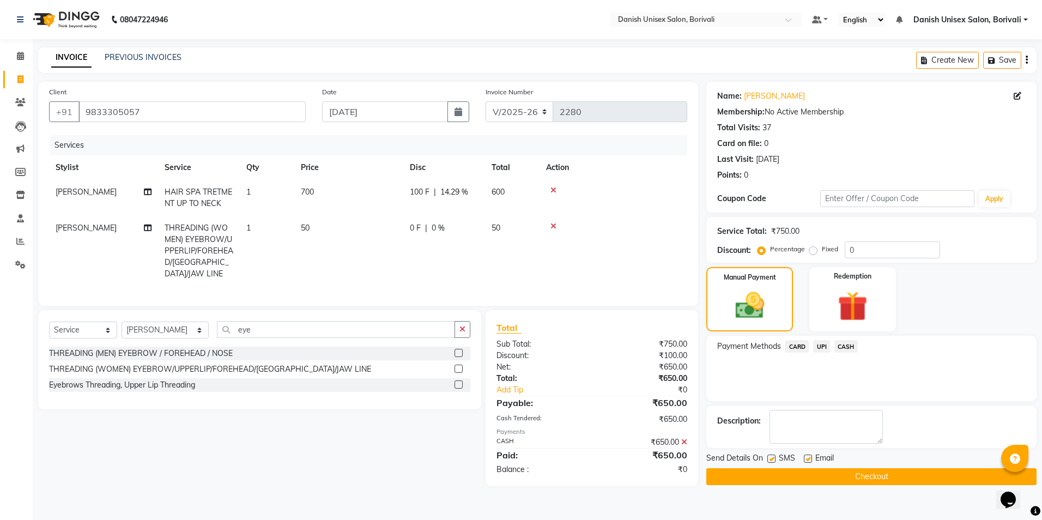
click at [870, 480] on button "Checkout" at bounding box center [871, 476] width 330 height 17
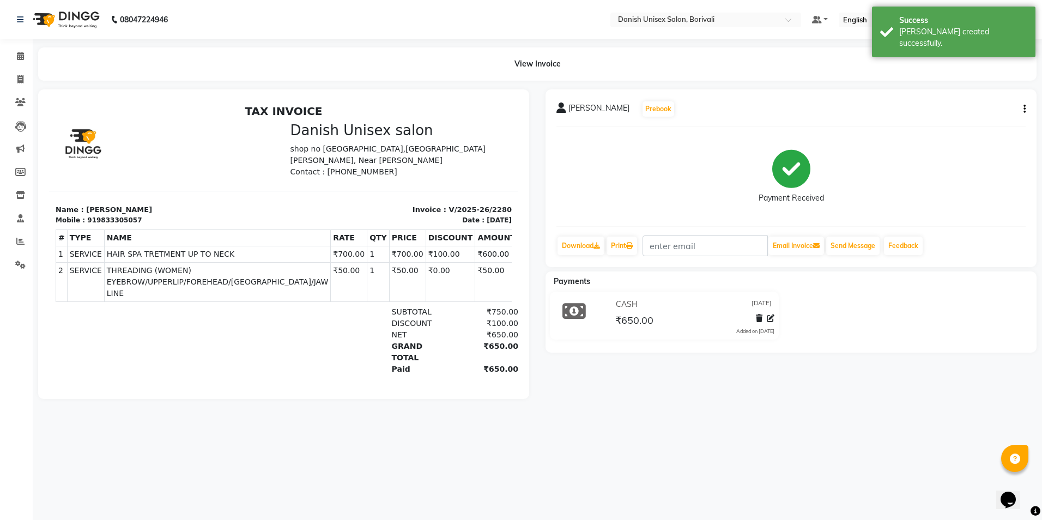
drag, startPoint x: 18, startPoint y: 90, endPoint x: 75, endPoint y: 87, distance: 57.3
click at [18, 90] on li "Invoice" at bounding box center [16, 79] width 33 height 23
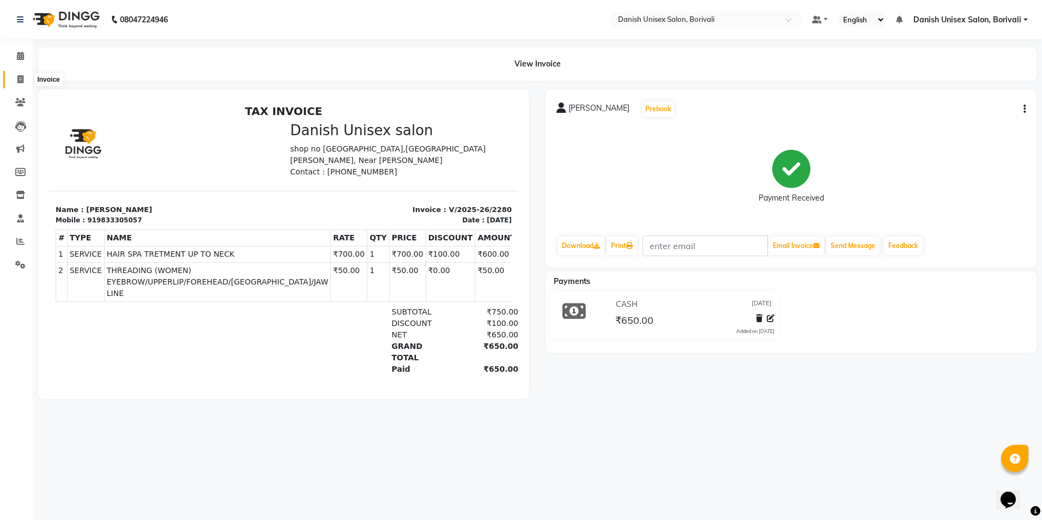
click at [21, 82] on icon at bounding box center [20, 79] width 6 height 8
select select "service"
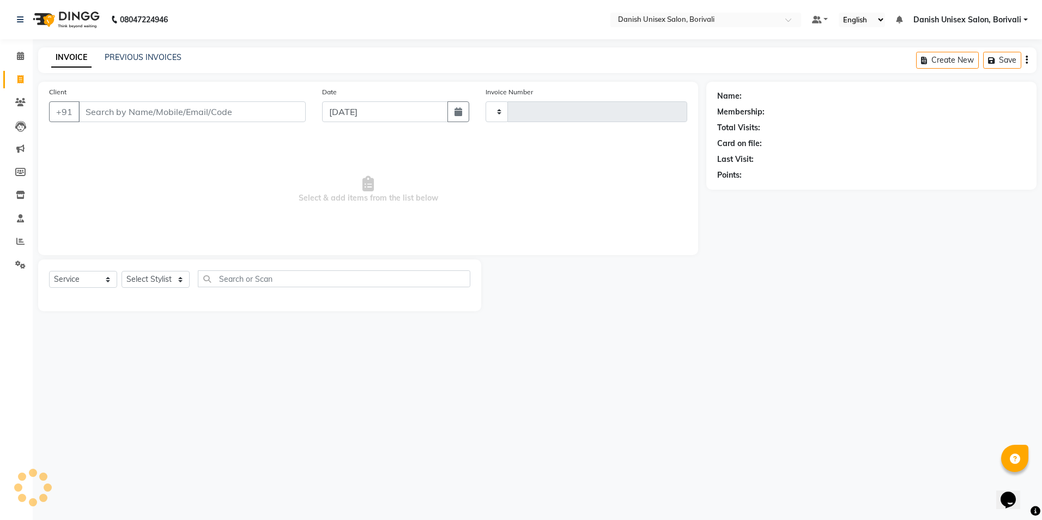
type input "2281"
select select "7068"
type input "9322843100"
click at [284, 111] on span "Add Client" at bounding box center [277, 111] width 43 height 11
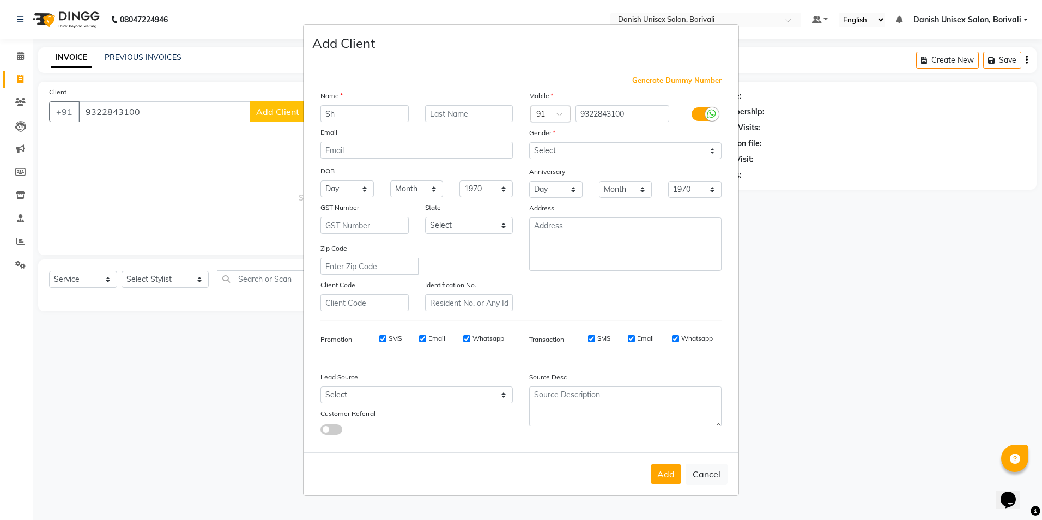
type input "S"
click at [706, 470] on button "Cancel" at bounding box center [706, 474] width 42 height 21
select select
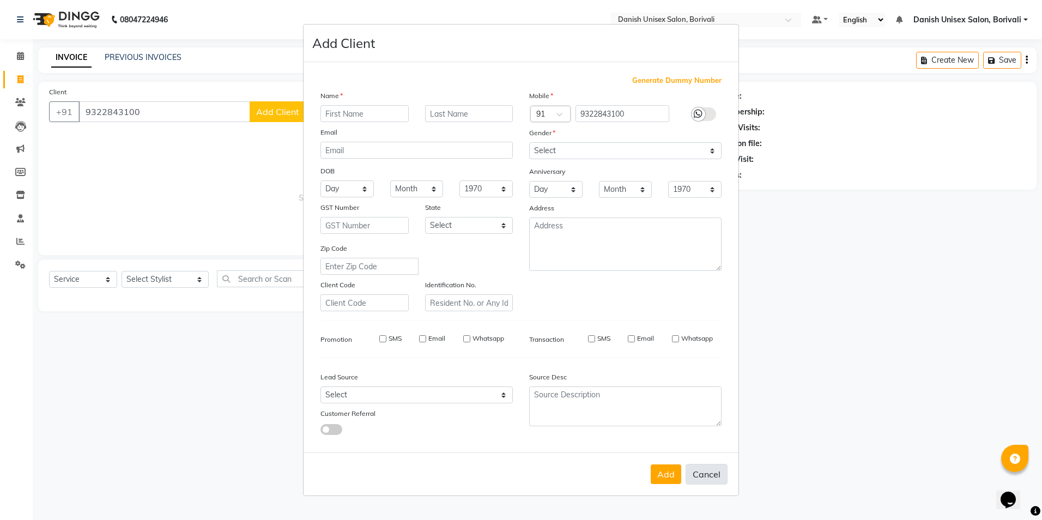
select select
checkbox input "false"
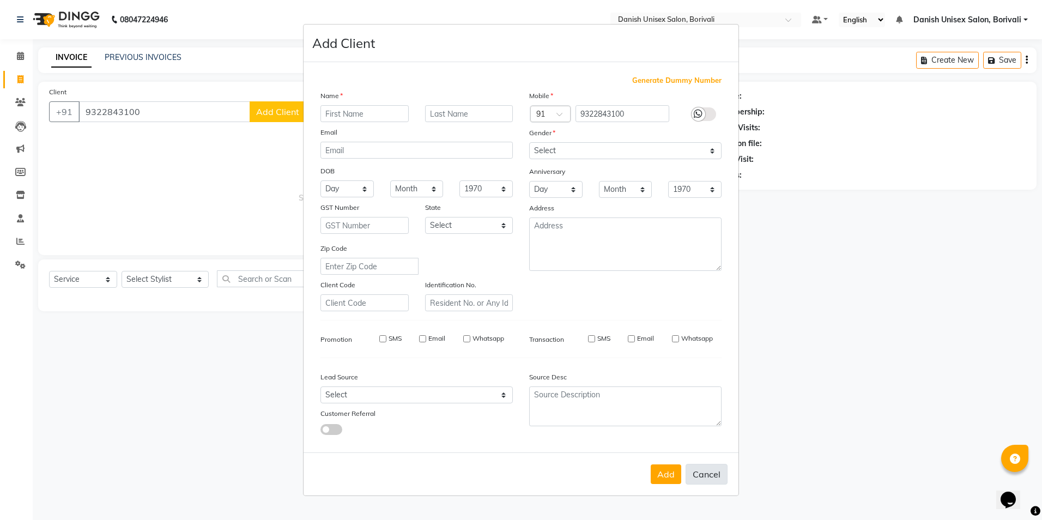
checkbox input "false"
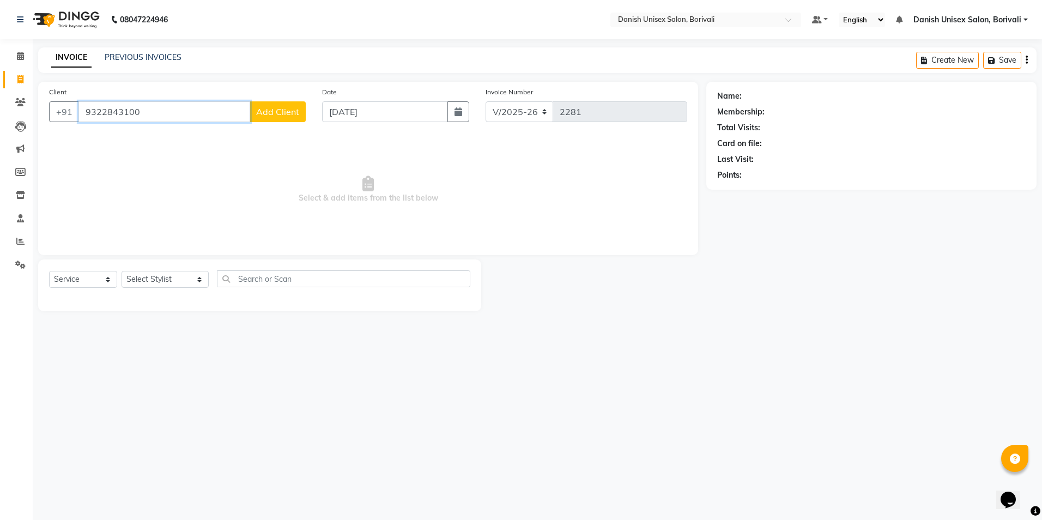
click at [173, 116] on input "9322843100" at bounding box center [164, 111] width 172 height 21
type input "9"
type input "8850938675"
click at [275, 118] on button "Add Client" at bounding box center [278, 111] width 56 height 21
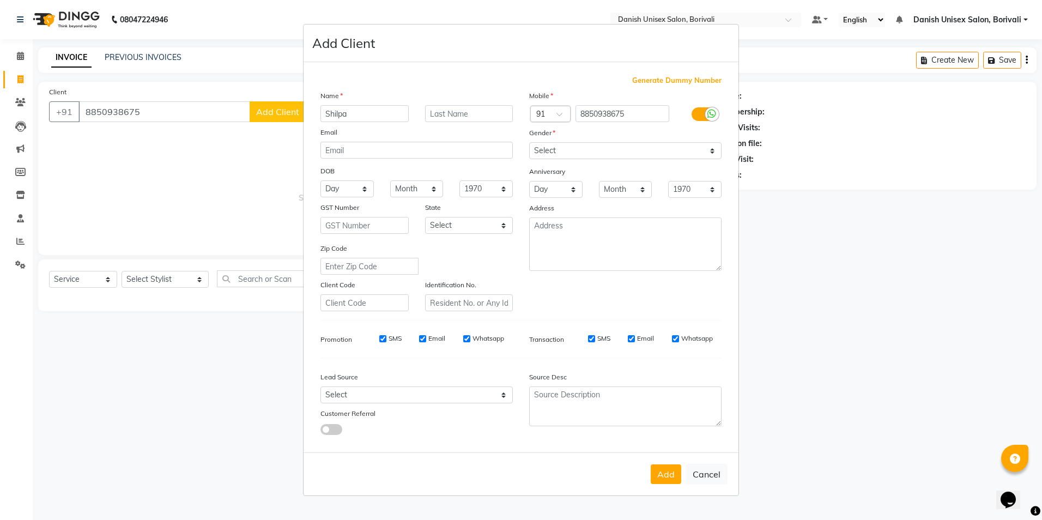
type input "Shilpa"
click at [487, 116] on input "text" at bounding box center [469, 113] width 88 height 17
type input "[PERSON_NAME]"
click at [605, 145] on select "Select [DEMOGRAPHIC_DATA] [DEMOGRAPHIC_DATA] Other Prefer Not To Say" at bounding box center [625, 150] width 192 height 17
select select "[DEMOGRAPHIC_DATA]"
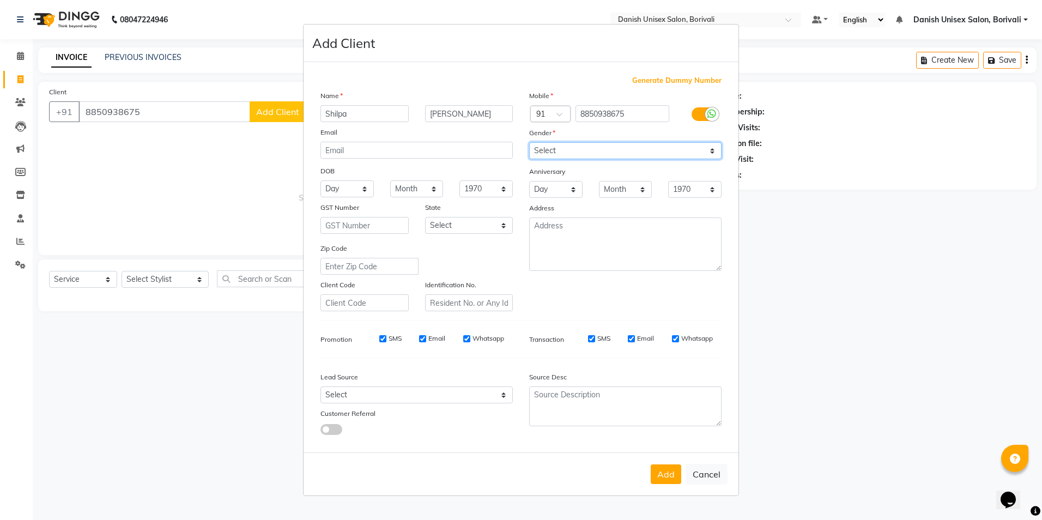
click at [529, 142] on select "Select [DEMOGRAPHIC_DATA] [DEMOGRAPHIC_DATA] Other Prefer Not To Say" at bounding box center [625, 150] width 192 height 17
click at [657, 473] on button "Add" at bounding box center [666, 474] width 31 height 20
select select
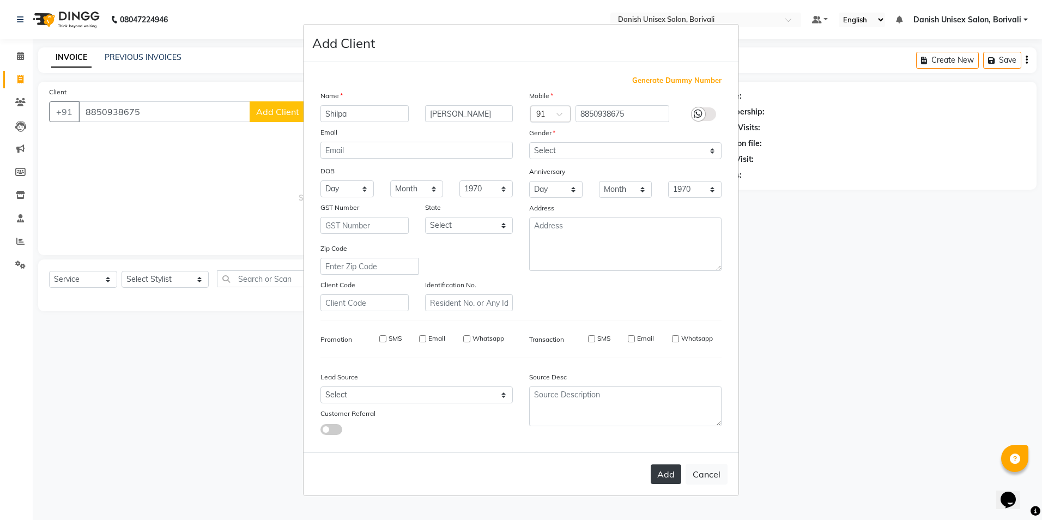
select select
checkbox input "false"
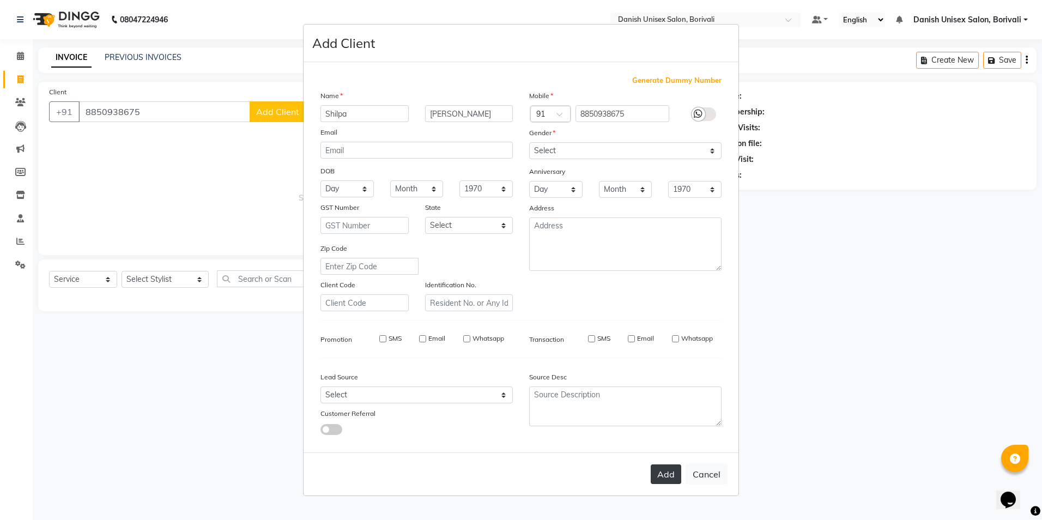
checkbox input "false"
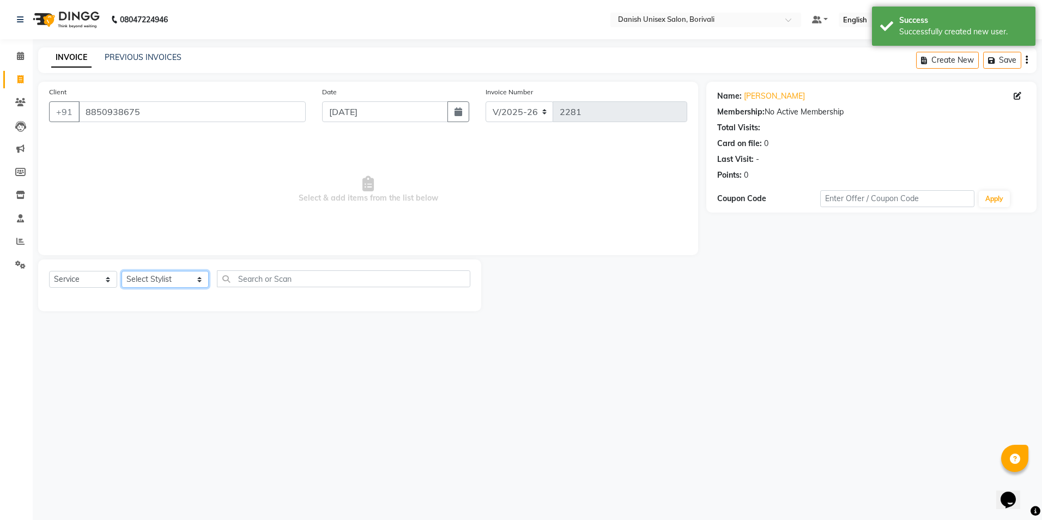
click at [156, 281] on select "Select Stylist [PERSON_NAME] Bheem [PERSON_NAME] Danish Unisex Salon, [PERSON_N…" at bounding box center [164, 279] width 87 height 17
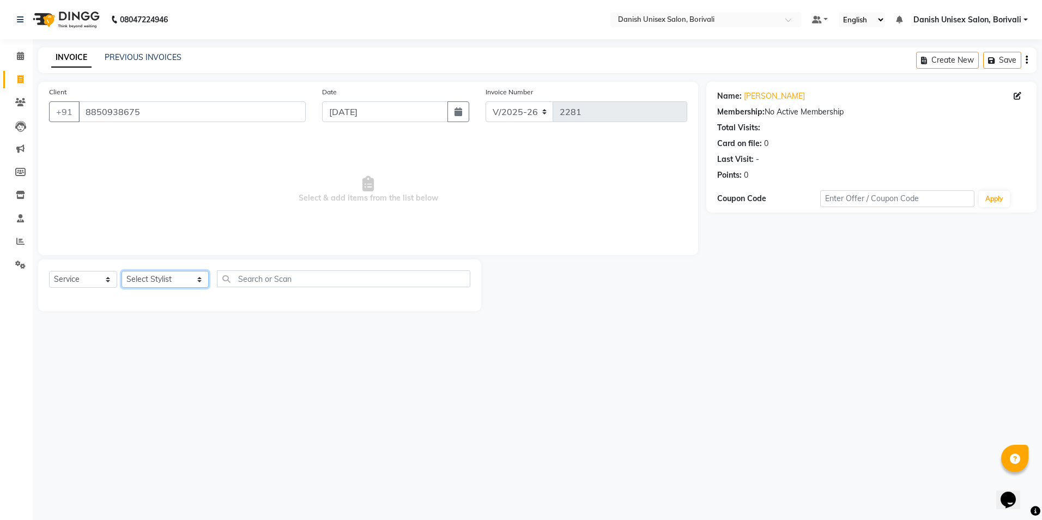
select select "86284"
click at [121, 271] on select "Select Stylist [PERSON_NAME] Bheem [PERSON_NAME] Danish Unisex Salon, [PERSON_N…" at bounding box center [164, 279] width 87 height 17
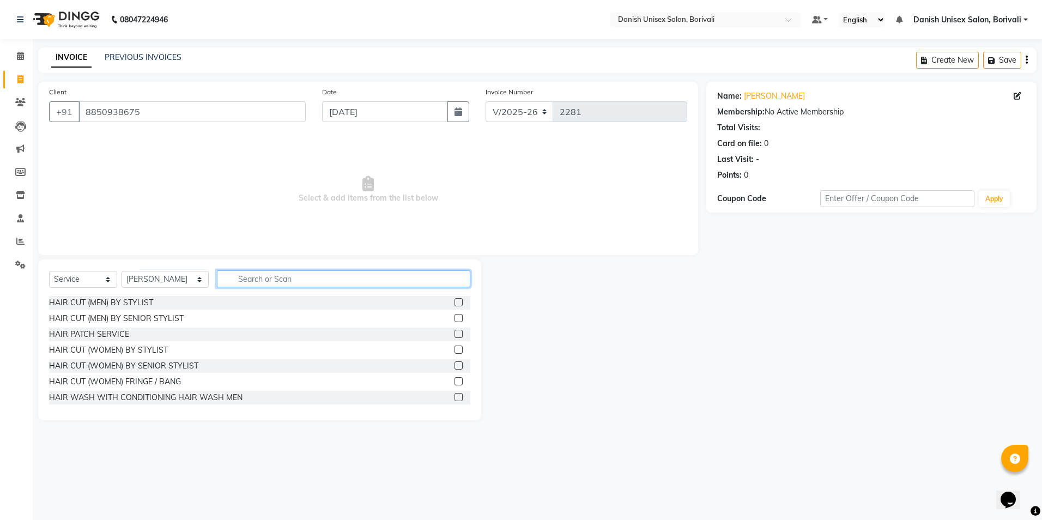
click at [275, 277] on input "text" at bounding box center [343, 278] width 253 height 17
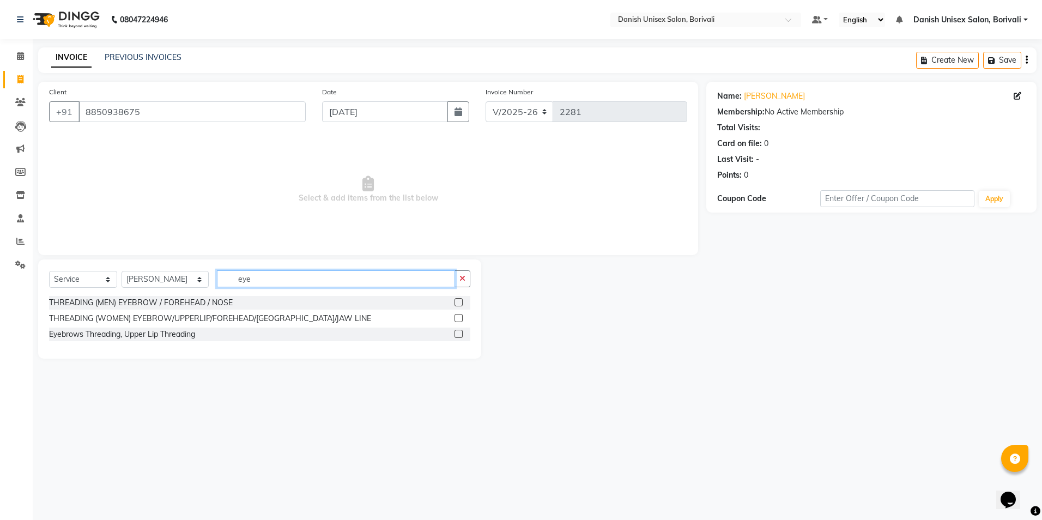
type input "eye"
click at [459, 317] on label at bounding box center [458, 318] width 8 height 8
click at [459, 317] on input "checkbox" at bounding box center [457, 318] width 7 height 7
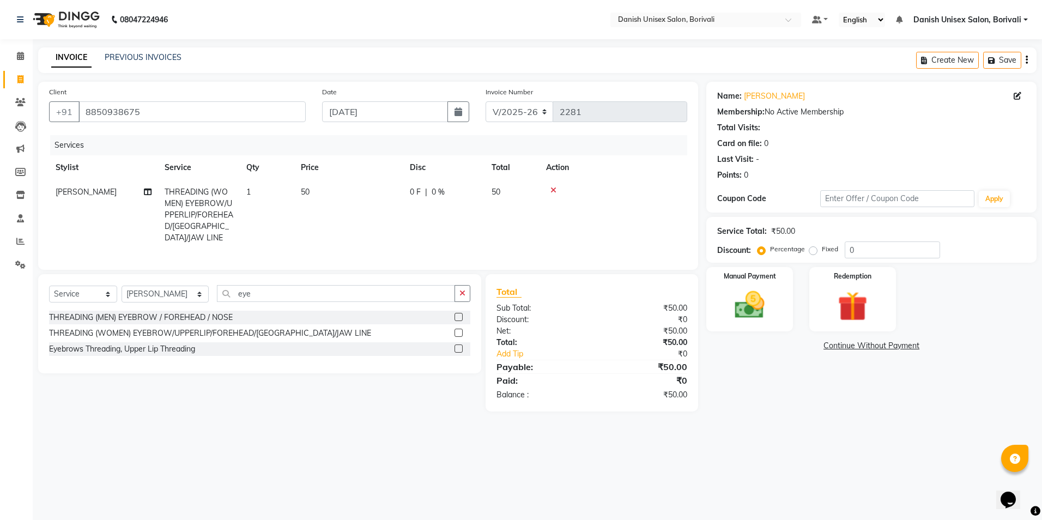
click at [459, 330] on label at bounding box center [458, 333] width 8 height 8
click at [459, 330] on input "checkbox" at bounding box center [457, 333] width 7 height 7
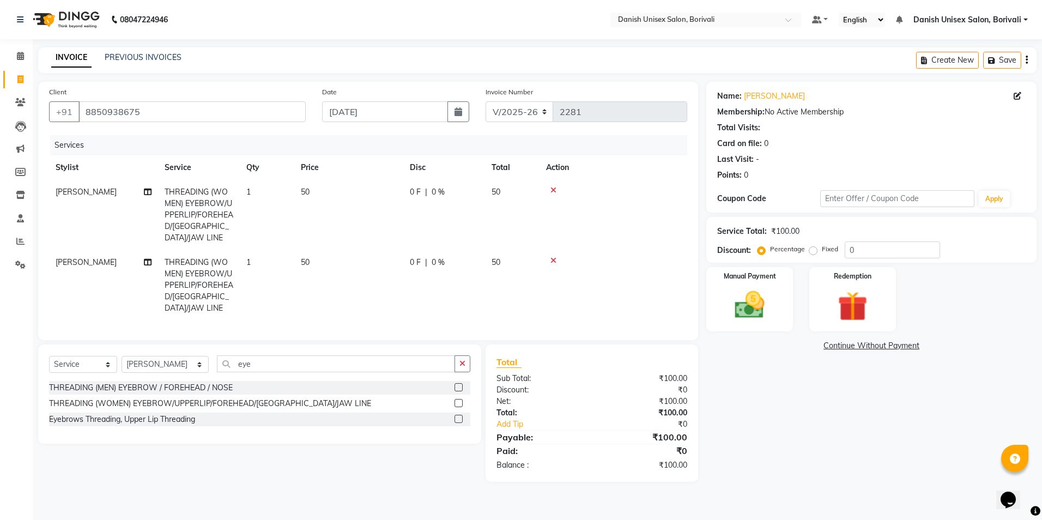
click at [460, 399] on label at bounding box center [458, 403] width 8 height 8
click at [460, 400] on input "checkbox" at bounding box center [457, 403] width 7 height 7
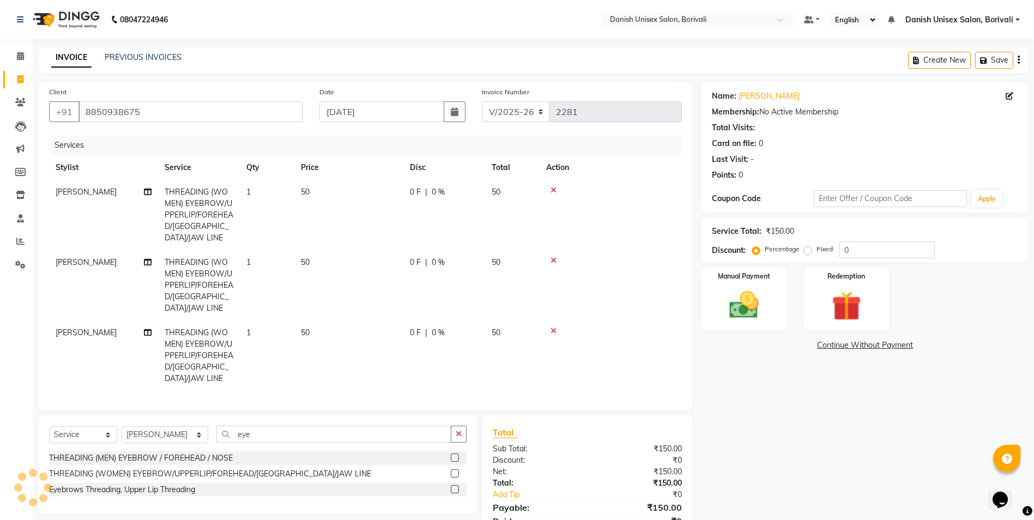
click at [455, 469] on label at bounding box center [455, 473] width 8 height 8
click at [455, 470] on input "checkbox" at bounding box center [454, 473] width 7 height 7
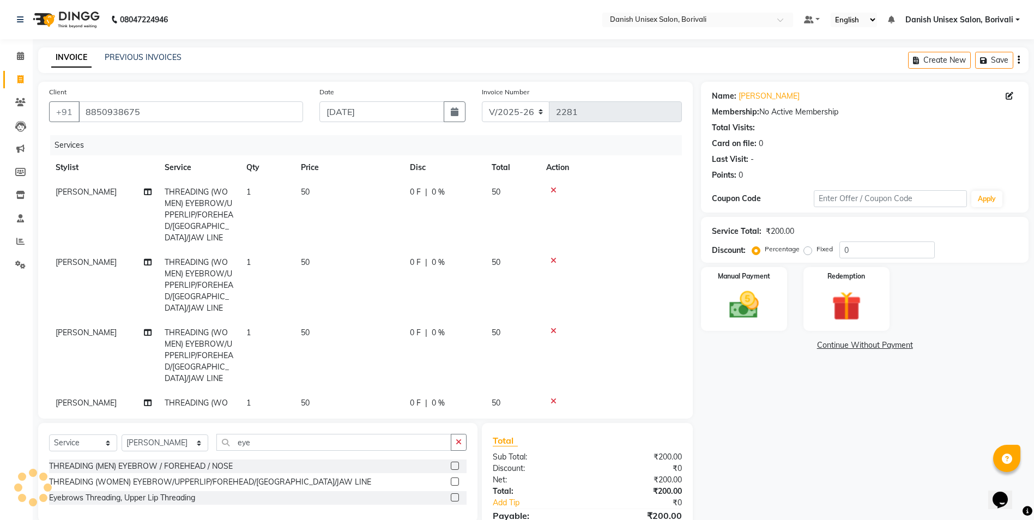
drag, startPoint x: 451, startPoint y: 479, endPoint x: 457, endPoint y: 487, distance: 9.3
click at [452, 480] on label at bounding box center [455, 481] width 8 height 8
click at [452, 480] on input "checkbox" at bounding box center [454, 481] width 7 height 7
click at [454, 481] on label at bounding box center [455, 481] width 8 height 8
click at [454, 481] on input "checkbox" at bounding box center [454, 481] width 7 height 7
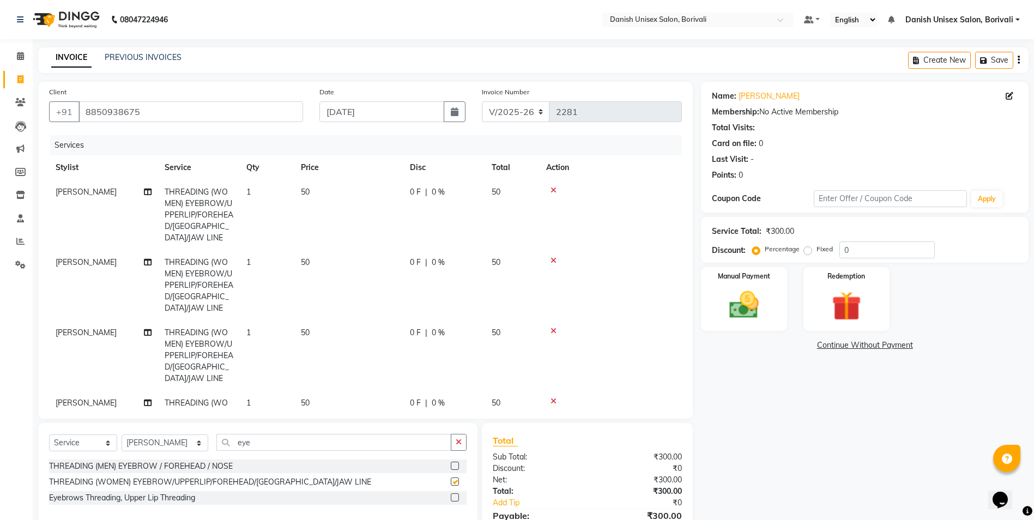
checkbox input "false"
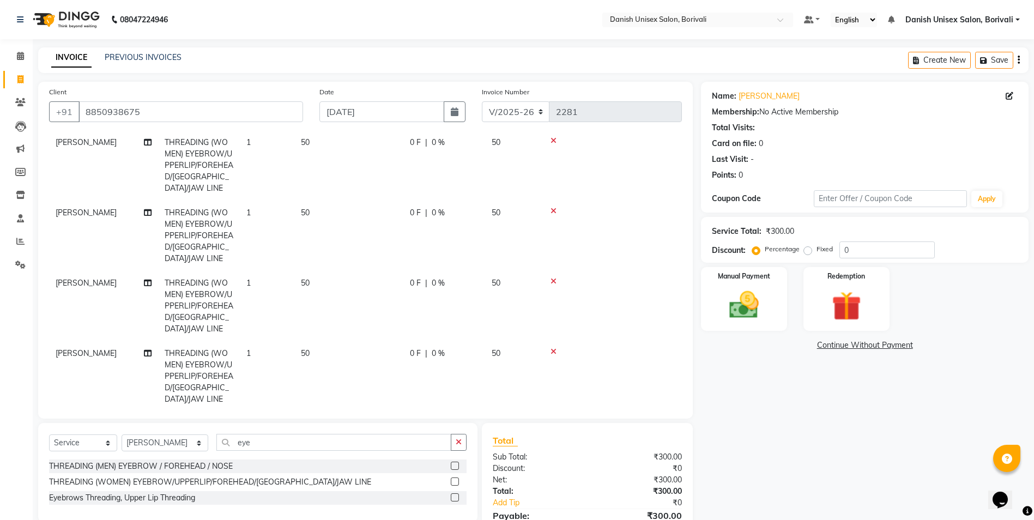
scroll to position [142, 0]
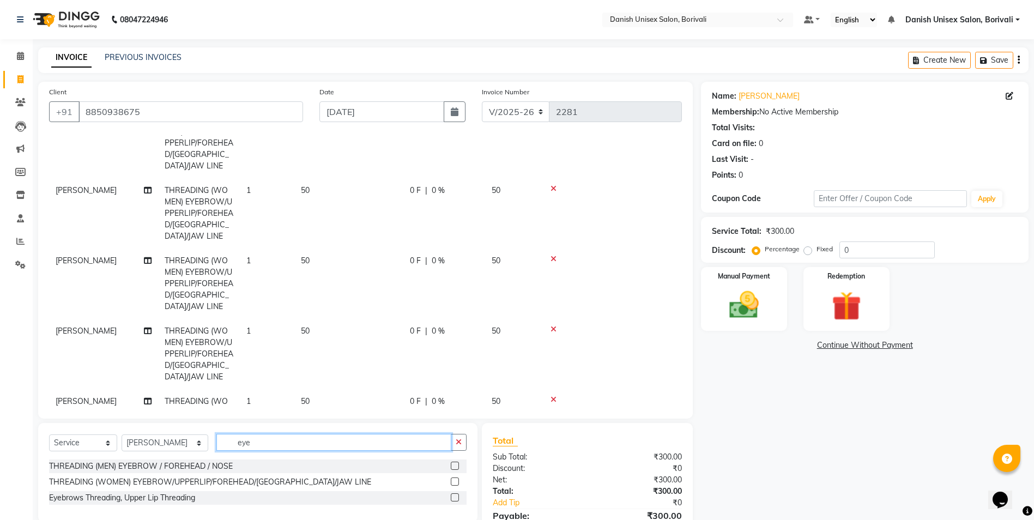
click at [258, 437] on input "eye" at bounding box center [333, 442] width 235 height 17
type input "e"
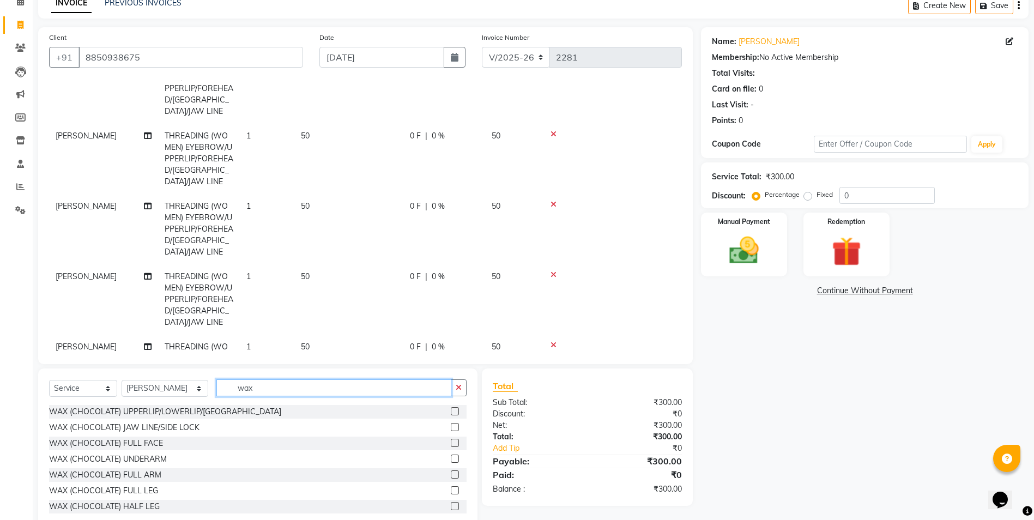
type input "wax"
click at [451, 408] on label at bounding box center [455, 411] width 8 height 8
click at [451, 408] on input "checkbox" at bounding box center [454, 411] width 7 height 7
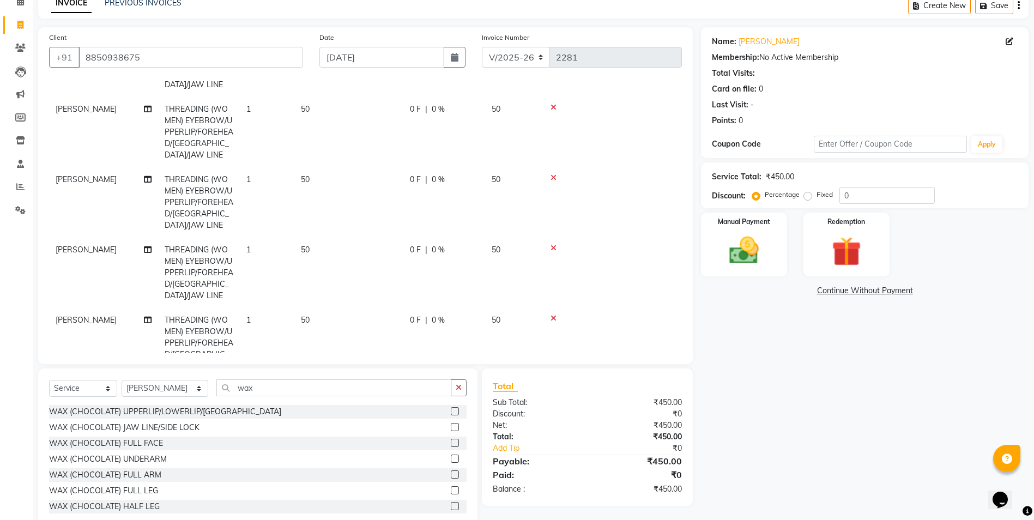
scroll to position [190, 0]
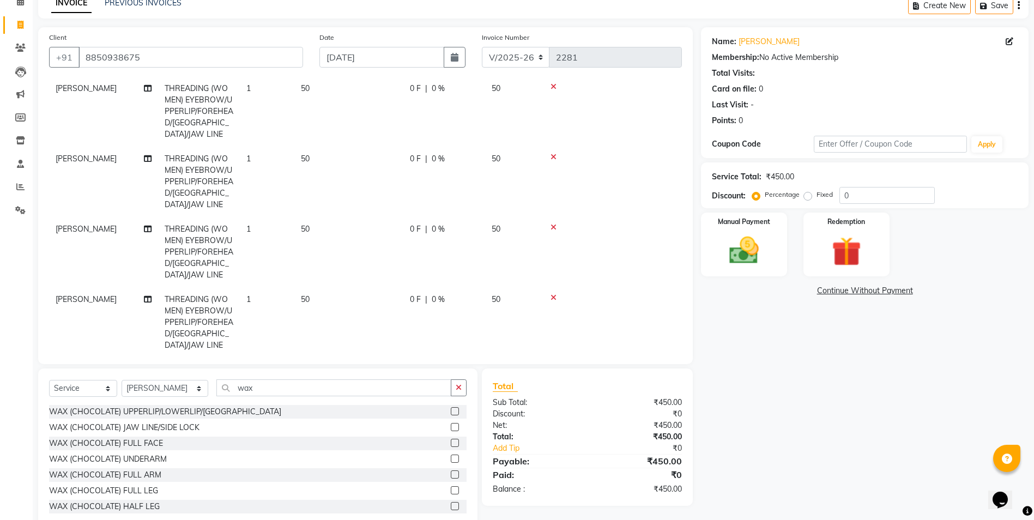
click at [451, 412] on label at bounding box center [455, 411] width 8 height 8
click at [451, 412] on input "checkbox" at bounding box center [454, 411] width 7 height 7
checkbox input "false"
click at [553, 153] on icon at bounding box center [553, 157] width 6 height 8
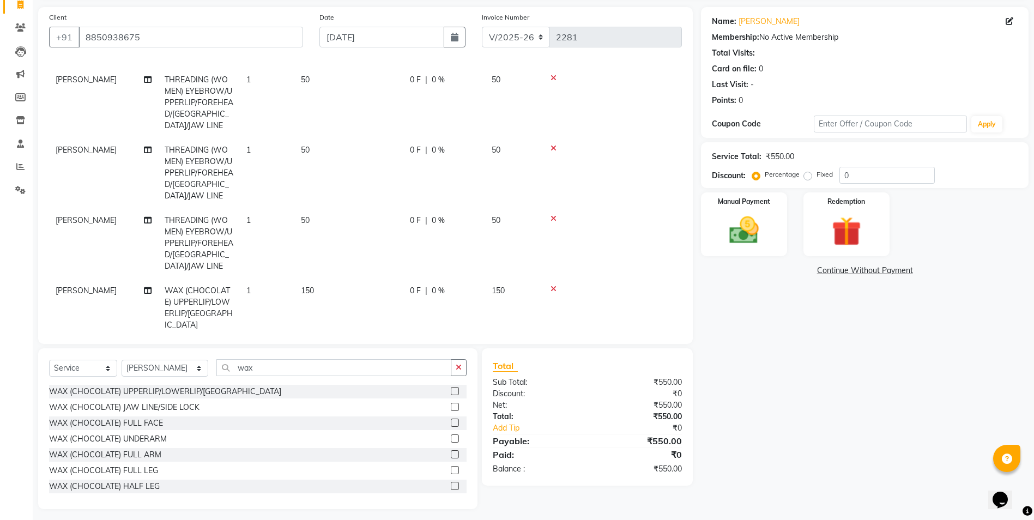
scroll to position [80, 0]
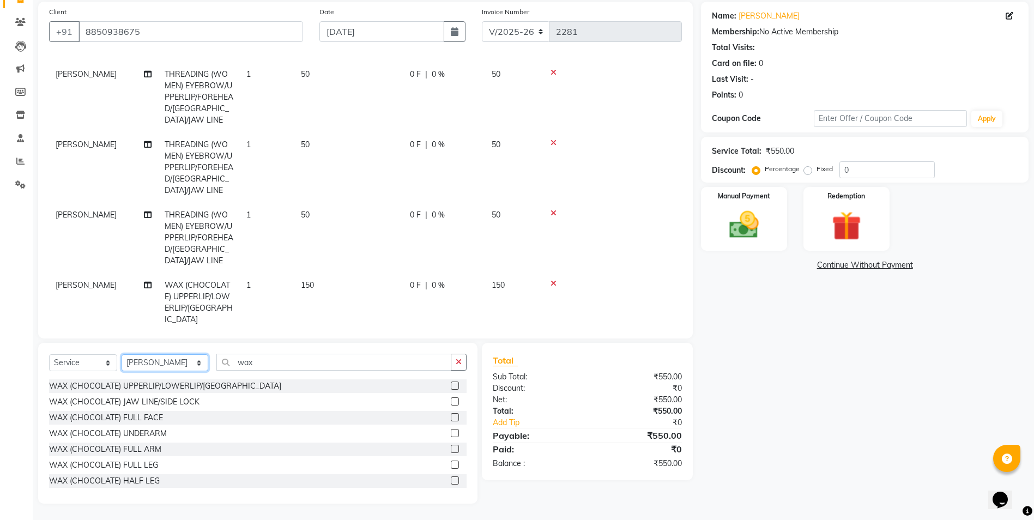
click at [150, 364] on select "Select Stylist [PERSON_NAME] Bheem [PERSON_NAME] Danish Unisex Salon, [PERSON_N…" at bounding box center [164, 362] width 87 height 17
select select "58927"
click at [121, 354] on select "Select Stylist [PERSON_NAME] Bheem [PERSON_NAME] Danish Unisex Salon, [PERSON_N…" at bounding box center [164, 362] width 87 height 17
click at [451, 434] on label at bounding box center [455, 433] width 8 height 8
click at [451, 434] on input "checkbox" at bounding box center [454, 433] width 7 height 7
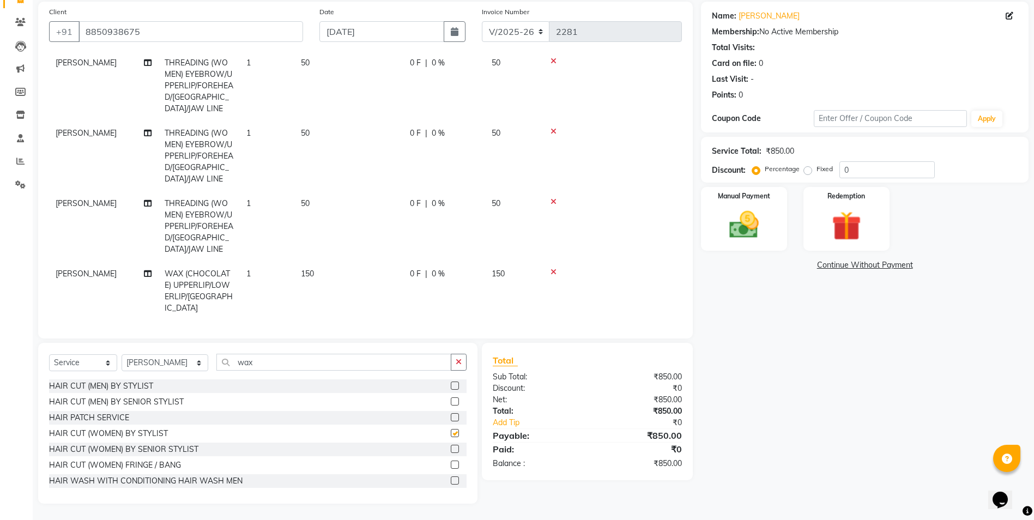
checkbox input "false"
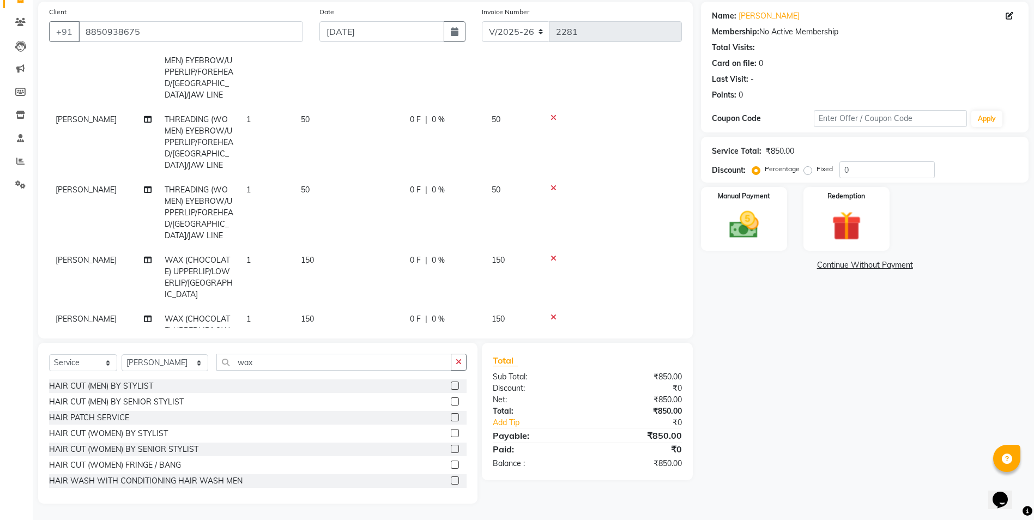
scroll to position [214, 0]
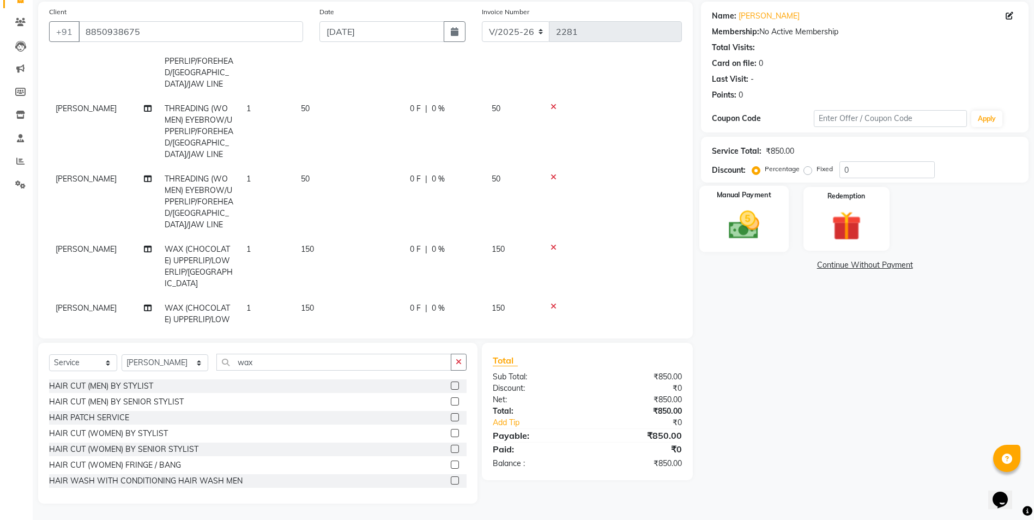
click at [776, 241] on div "Manual Payment" at bounding box center [743, 219] width 89 height 66
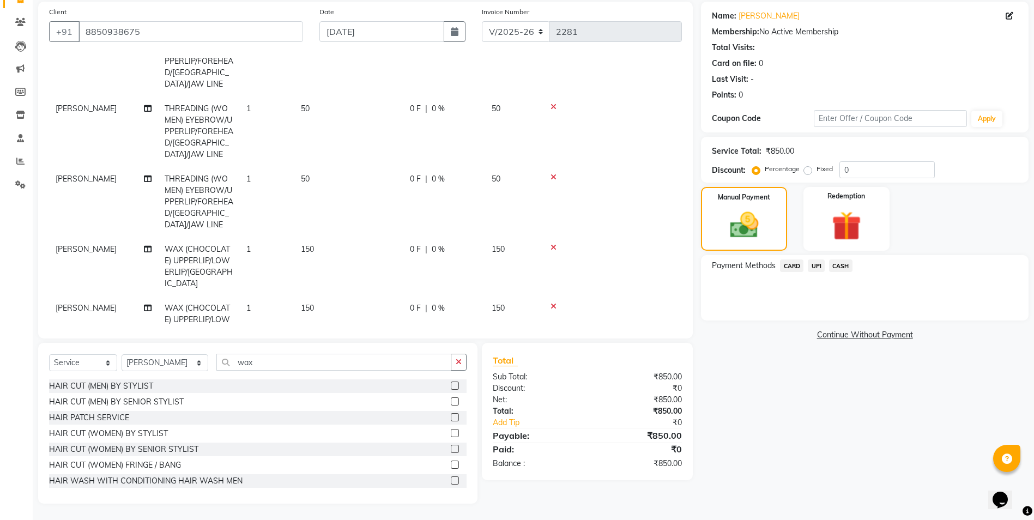
click at [842, 266] on span "CASH" at bounding box center [840, 265] width 23 height 13
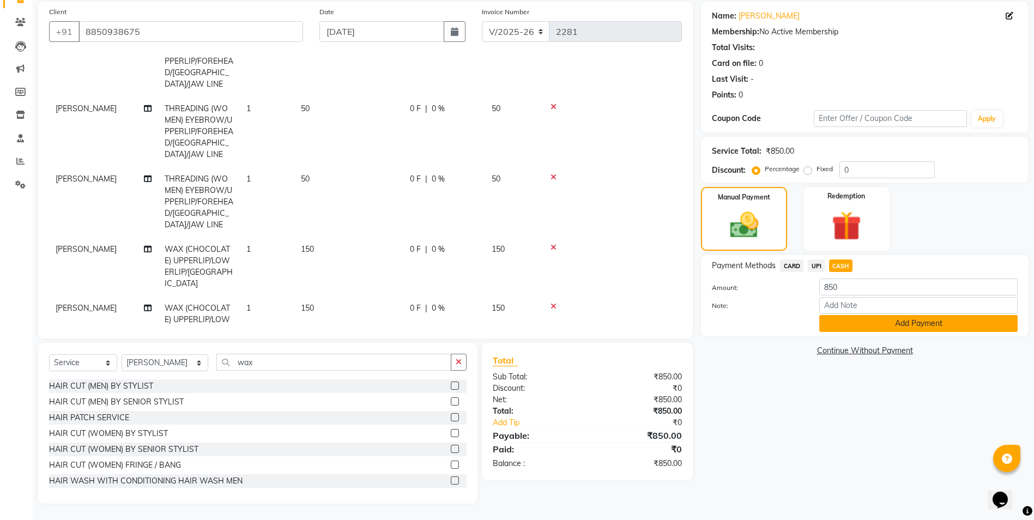
click at [838, 317] on button "Add Payment" at bounding box center [918, 323] width 198 height 17
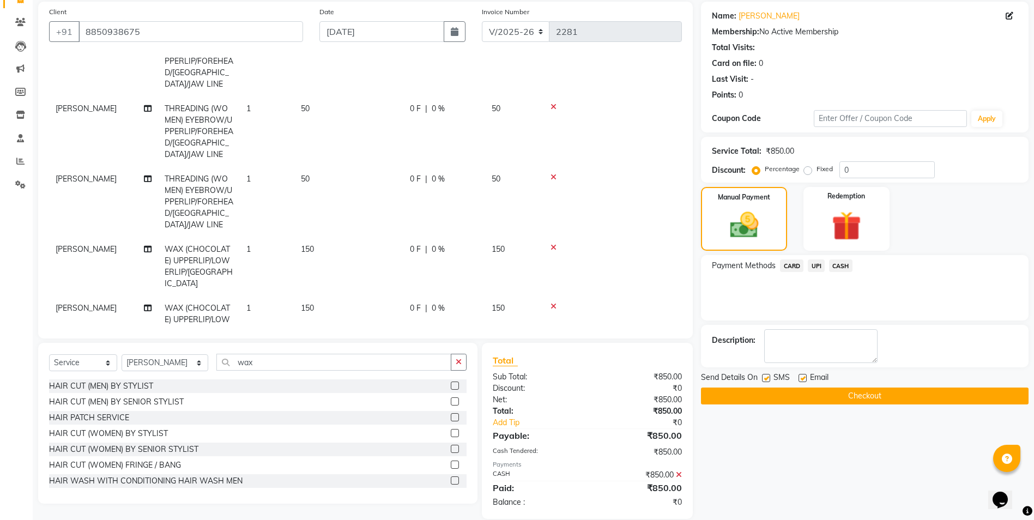
click at [739, 391] on button "Checkout" at bounding box center [864, 395] width 327 height 17
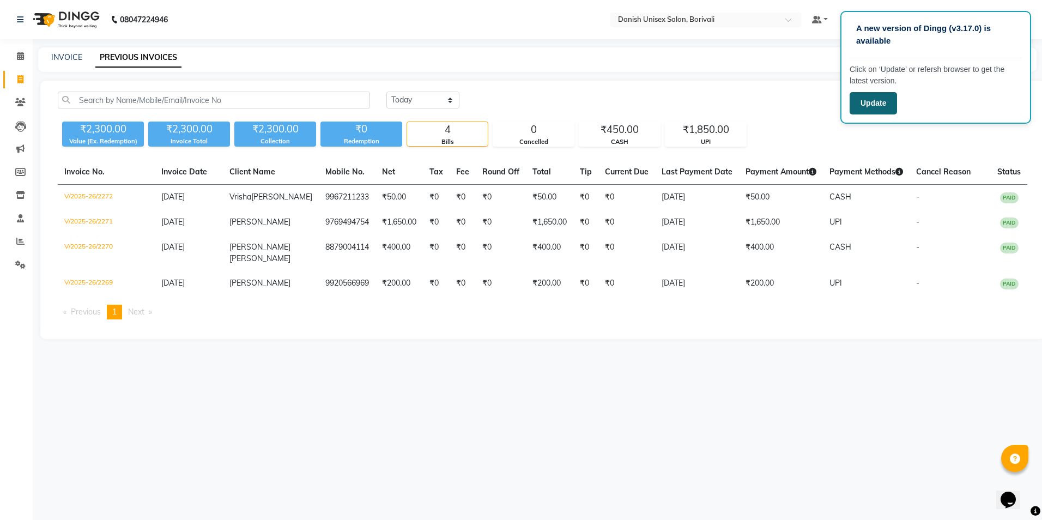
click at [868, 104] on button "Update" at bounding box center [872, 103] width 47 height 22
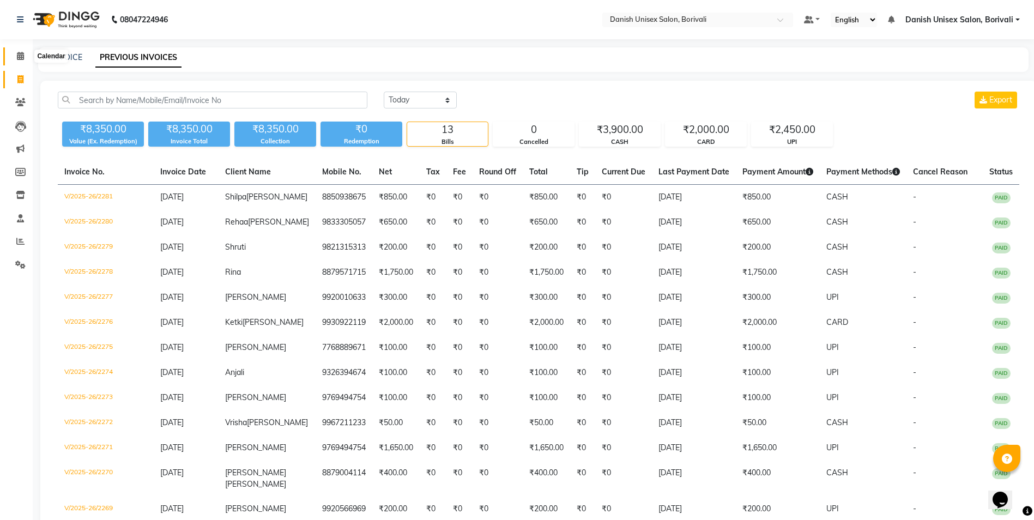
click at [16, 51] on span at bounding box center [20, 56] width 19 height 13
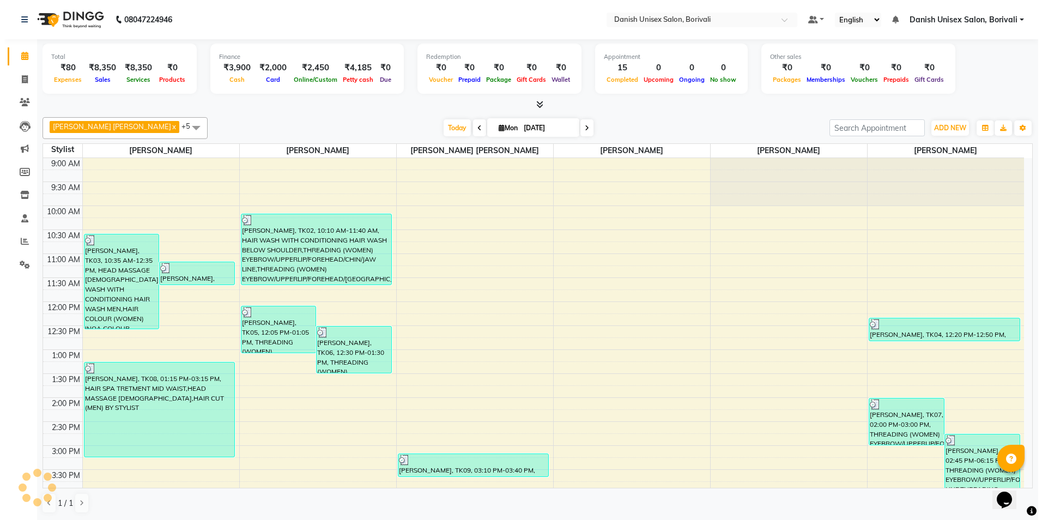
scroll to position [368, 0]
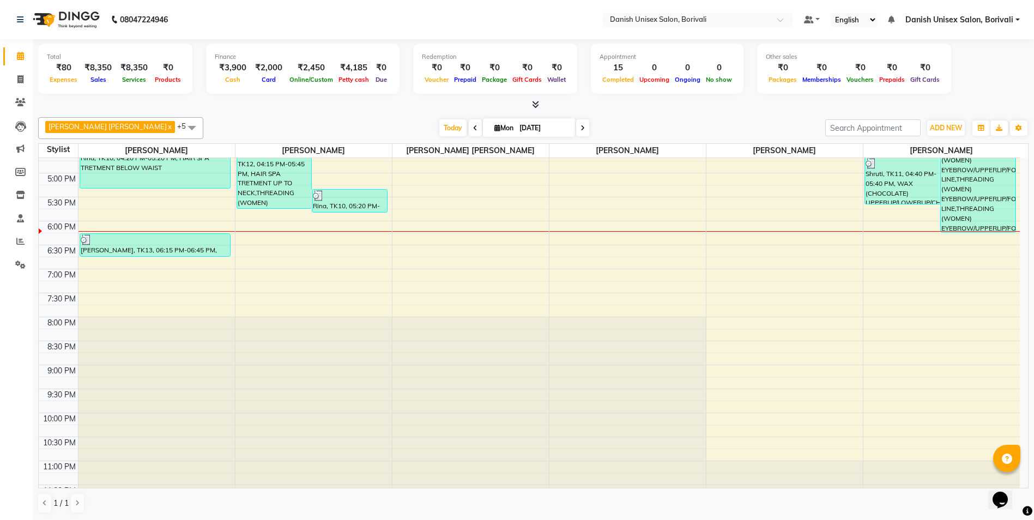
click at [537, 105] on icon at bounding box center [535, 104] width 7 height 8
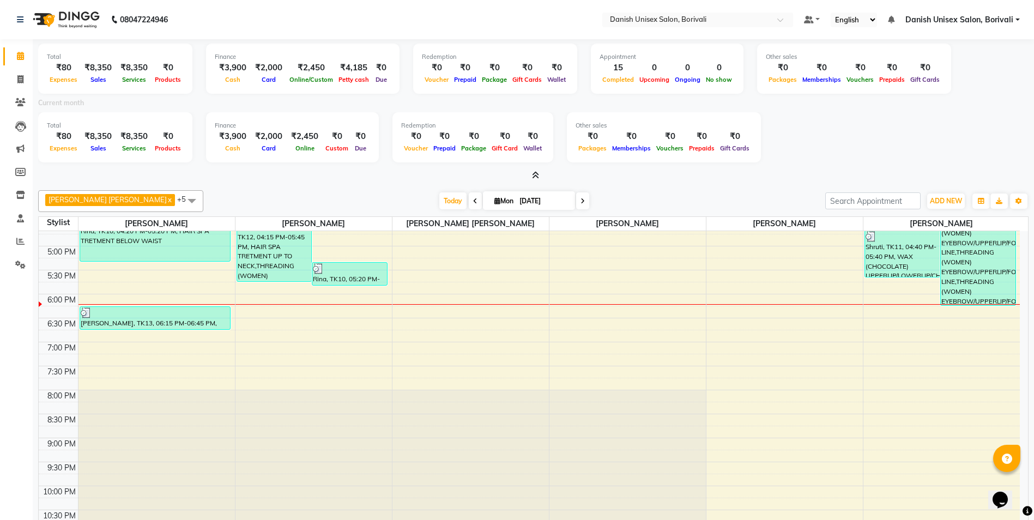
click at [1019, 20] on link "Danish Unisex Salon, Borivali" at bounding box center [962, 19] width 114 height 11
click at [994, 74] on link "Sign out" at bounding box center [964, 74] width 100 height 17
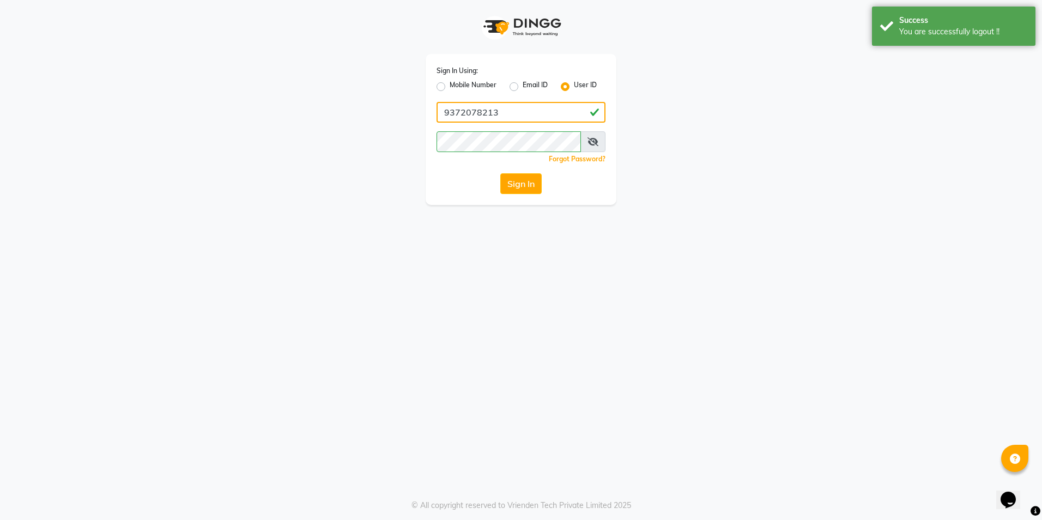
click at [513, 114] on input "9372078213" at bounding box center [520, 112] width 169 height 21
type input "firoz"
click at [519, 181] on button "Sign In" at bounding box center [520, 183] width 41 height 21
